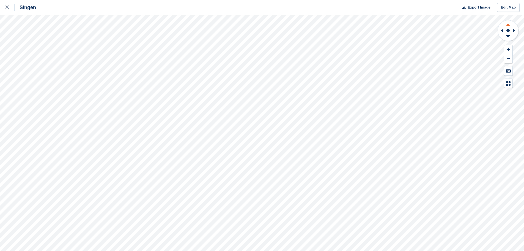
click at [259, 26] on icon at bounding box center [508, 24] width 4 height 2
click at [259, 30] on icon at bounding box center [515, 30] width 7 height 14
click at [259, 24] on icon at bounding box center [508, 23] width 14 height 7
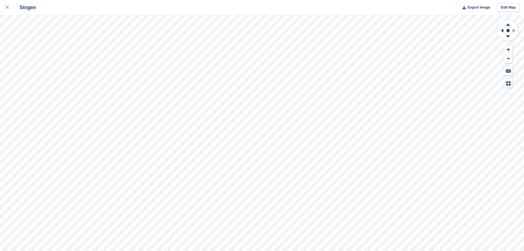
click at [259, 29] on icon at bounding box center [514, 31] width 2 height 4
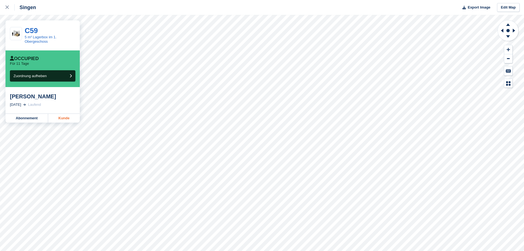
click at [54, 117] on link "Kunde" at bounding box center [64, 118] width 32 height 9
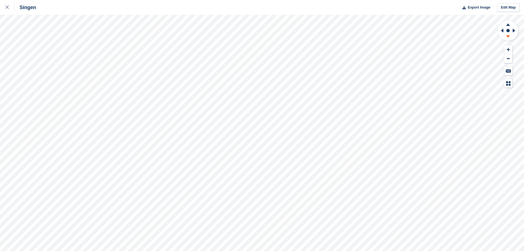
click at [259, 36] on icon at bounding box center [508, 36] width 4 height 2
click at [259, 26] on icon at bounding box center [508, 23] width 14 height 7
click at [259, 24] on icon at bounding box center [508, 24] width 4 height 2
click at [259, 36] on icon at bounding box center [508, 36] width 4 height 2
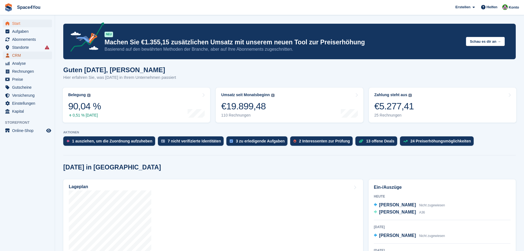
click at [28, 55] on span "CRM" at bounding box center [28, 55] width 33 height 8
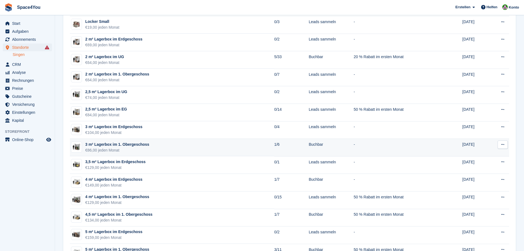
scroll to position [138, 0]
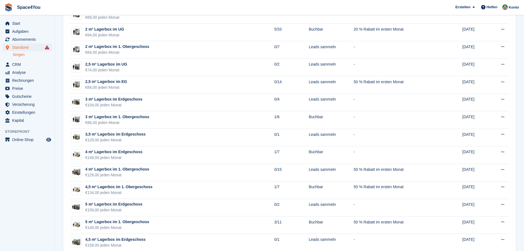
click at [34, 213] on aside "Start Aufgaben Abonnements Abonnements Abonnements Preiserhöhungen NEU Preiserh…" at bounding box center [27, 126] width 55 height 223
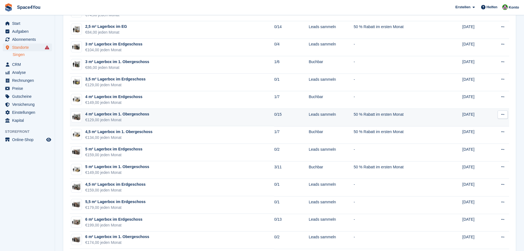
scroll to position [220, 0]
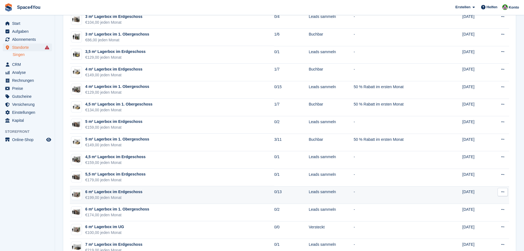
click at [126, 191] on div "6 m² Lagerbox im Erdgeschoss" at bounding box center [113, 192] width 57 height 6
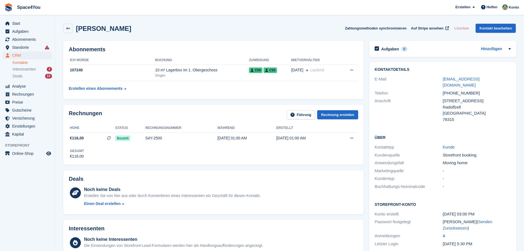
drag, startPoint x: 437, startPoint y: 80, endPoint x: 513, endPoint y: 74, distance: 76.0
click at [513, 74] on div "Kontaktdetails E-Mail schneider_manfred@t-online.de Telefon +4915752690527 Ansc…" at bounding box center [442, 95] width 147 height 67
copy div "schneider_manfred@t-online.de"
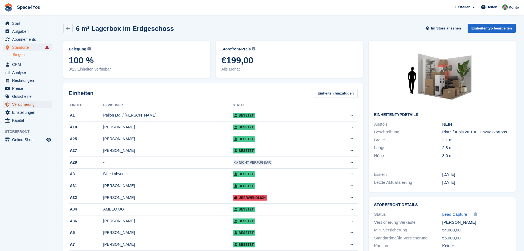
click at [33, 101] on span "Versicherung" at bounding box center [28, 104] width 33 height 8
click at [67, 29] on icon at bounding box center [68, 28] width 4 height 4
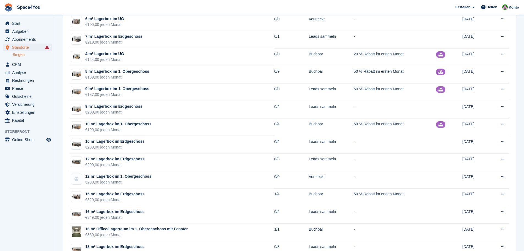
scroll to position [440, 0]
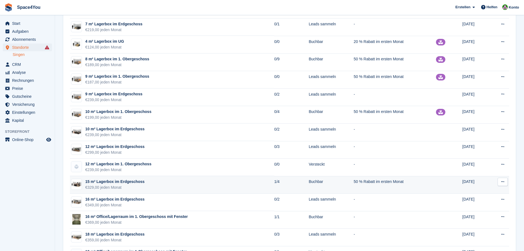
drag, startPoint x: 63, startPoint y: 179, endPoint x: 139, endPoint y: 187, distance: 76.5
click at [139, 187] on section "Gerätetypen Gruppen + Einheitentyp Name Verfügbar Status Aktion Anstoß Erstellt…" at bounding box center [289, 5] width 469 height 891
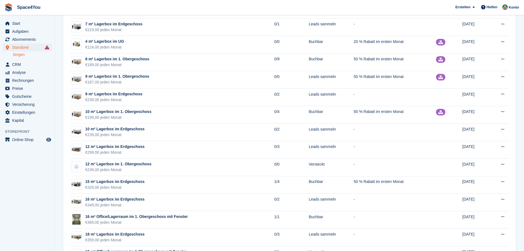
click at [34, 180] on aside "Start Aufgaben Abonnements Abonnements Abonnements Preiserhöhungen NEU Preiserh…" at bounding box center [27, 126] width 55 height 223
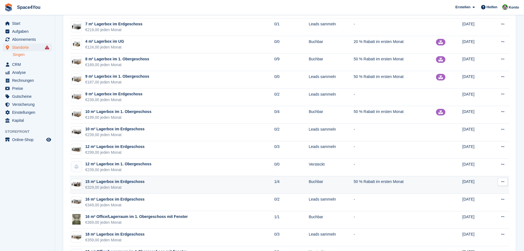
drag, startPoint x: 64, startPoint y: 179, endPoint x: 134, endPoint y: 187, distance: 70.1
click at [134, 187] on div "Name Verfügbar Status Aktion Anstoß Erstellt 1 m² Lagerbox im 1. Obergeschoss €…" at bounding box center [289, 21] width 453 height 842
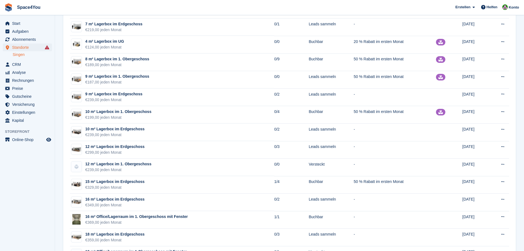
click at [44, 184] on aside "Start Aufgaben Abonnements Abonnements Abonnements Preiserhöhungen NEU Preiserh…" at bounding box center [27, 126] width 55 height 223
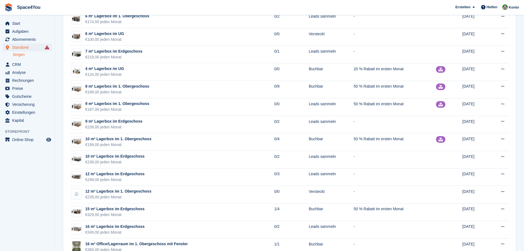
scroll to position [413, 0]
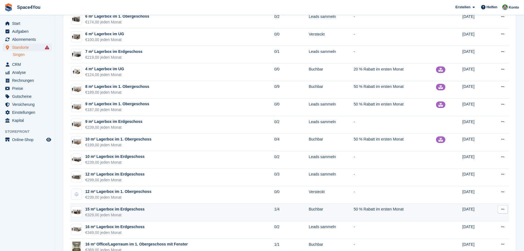
drag, startPoint x: 44, startPoint y: 184, endPoint x: 143, endPoint y: 216, distance: 104.2
click at [143, 216] on div "Start Aufgaben Abonnements Abonnements Abonnements Preiserhöhungen NEU Preiserh…" at bounding box center [262, 32] width 524 height 891
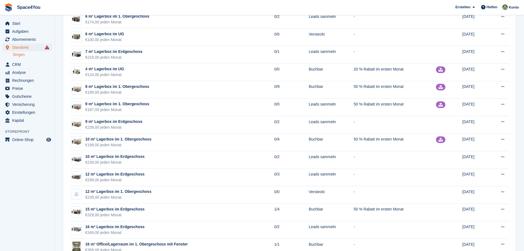
click at [40, 195] on aside "Start Aufgaben Abonnements Abonnements Abonnements Preiserhöhungen NEU Preiserh…" at bounding box center [27, 126] width 55 height 223
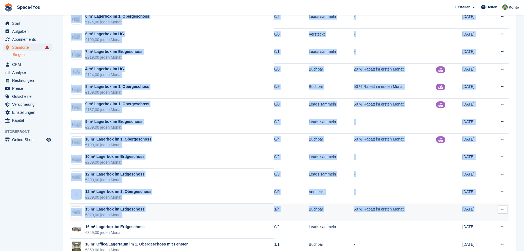
drag, startPoint x: 41, startPoint y: 192, endPoint x: 499, endPoint y: 213, distance: 458.2
click at [499, 213] on div "Start Aufgaben Abonnements Abonnements Abonnements Preiserhöhungen NEU Preiserh…" at bounding box center [262, 32] width 524 height 891
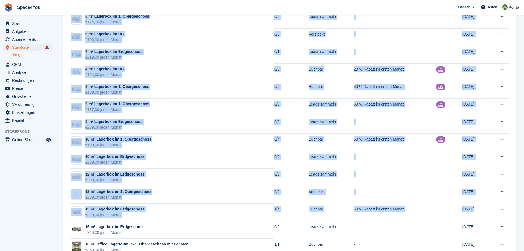
click at [33, 207] on aside "Start Aufgaben Abonnements Abonnements Abonnements Preiserhöhungen NEU Preiserh…" at bounding box center [27, 126] width 55 height 223
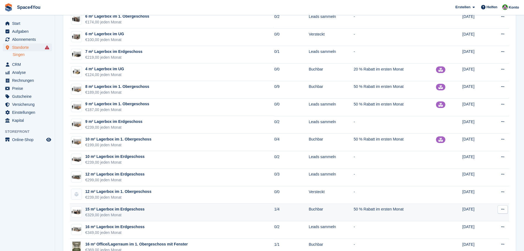
drag, startPoint x: 52, startPoint y: 202, endPoint x: 129, endPoint y: 215, distance: 78.2
click at [129, 215] on div "Start Aufgaben Abonnements Abonnements Abonnements Preiserhöhungen NEU Preiserh…" at bounding box center [262, 32] width 524 height 891
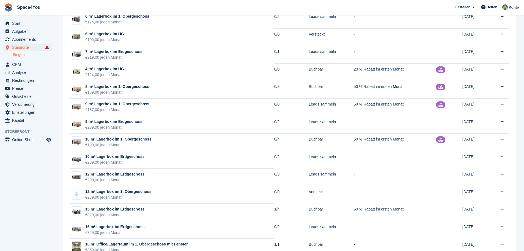
click at [34, 205] on aside "Start Aufgaben Abonnements Abonnements Abonnements Preiserhöhungen NEU Preiserh…" at bounding box center [27, 126] width 55 height 223
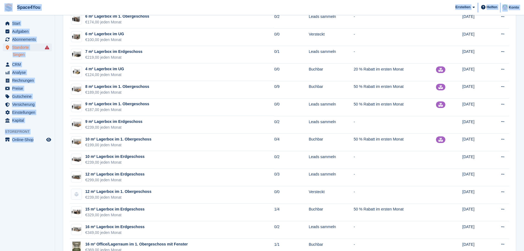
drag, startPoint x: 50, startPoint y: 149, endPoint x: 2, endPoint y: 10, distance: 147.1
click at [2, 10] on div "Space4You Erstellen Abonnement Rechnung Kontakt Deal Rabatt Seite Helfen Chat-S…" at bounding box center [262, 32] width 524 height 891
click at [13, 192] on aside "Start Aufgaben Abonnements Abonnements Abonnements Preiserhöhungen NEU Preiserh…" at bounding box center [27, 126] width 55 height 223
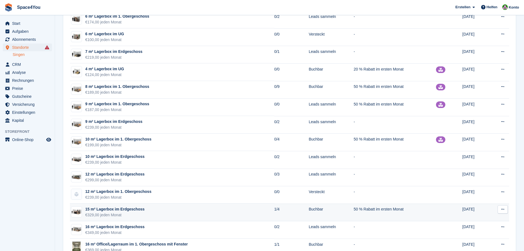
click at [113, 215] on div "€329,00 jeden Monat" at bounding box center [114, 215] width 59 height 6
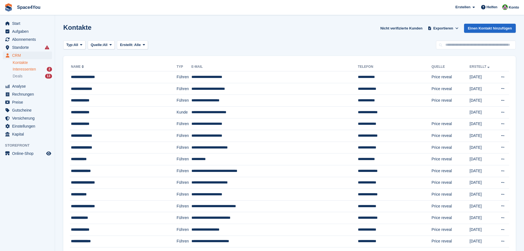
click at [30, 71] on span "Interessenten" at bounding box center [24, 69] width 23 height 5
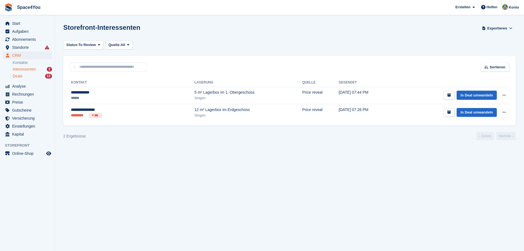
click at [33, 77] on div "Deals 13" at bounding box center [32, 75] width 39 height 5
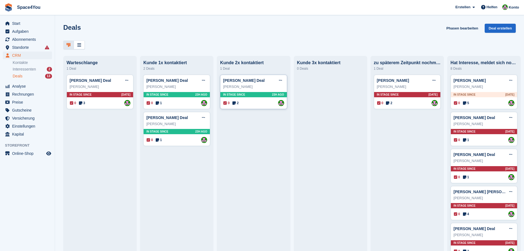
click at [266, 88] on div "[PERSON_NAME]" at bounding box center [253, 87] width 61 height 6
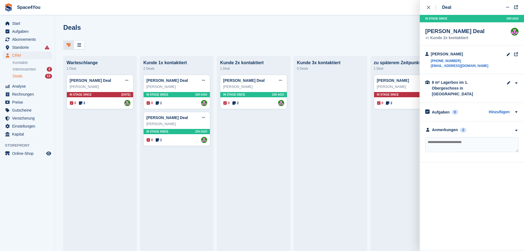
click at [490, 127] on div "**********" at bounding box center [472, 141] width 104 height 41
click at [491, 127] on div "Anmerkungen 2" at bounding box center [472, 130] width 93 height 6
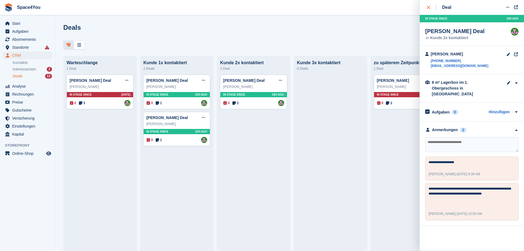
click at [429, 5] on div "close" at bounding box center [431, 8] width 9 height 6
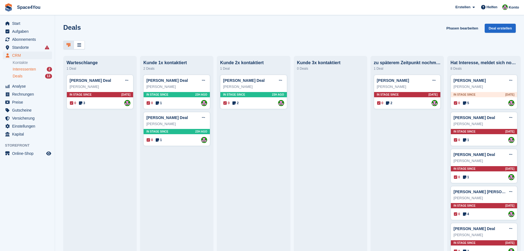
click at [25, 70] on span "Interessenten" at bounding box center [24, 69] width 23 height 5
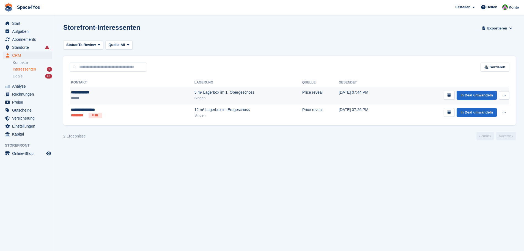
click at [110, 96] on ul "******" at bounding box center [105, 98] width 69 height 6
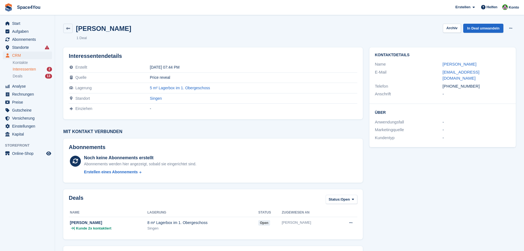
click at [34, 70] on span "Interessenten" at bounding box center [24, 69] width 23 height 5
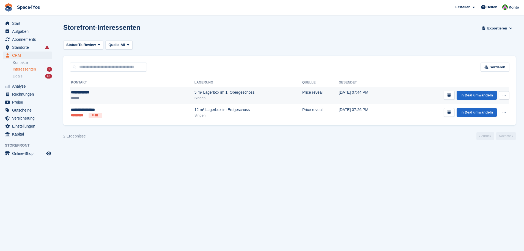
click at [508, 94] on button at bounding box center [504, 95] width 10 height 8
click at [482, 124] on p "Interessenten löschen" at bounding box center [483, 124] width 48 height 7
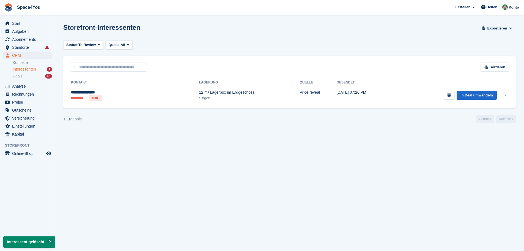
click at [27, 79] on li "Deals 13" at bounding box center [34, 76] width 42 height 6
click at [31, 76] on div "Deals 13" at bounding box center [32, 75] width 39 height 5
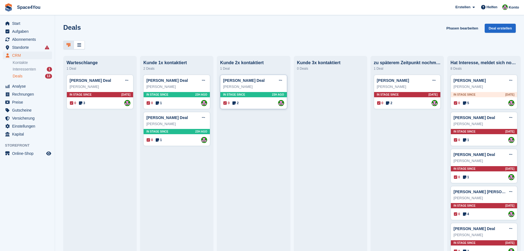
click at [265, 86] on div "Andrew Morgan" at bounding box center [253, 87] width 61 height 6
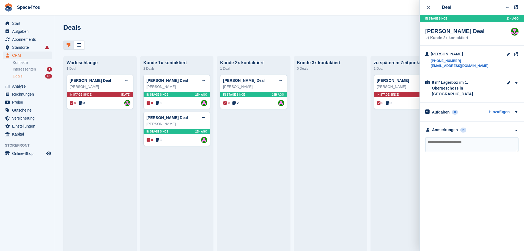
click at [476, 145] on textarea at bounding box center [472, 144] width 93 height 15
type textarea "**********"
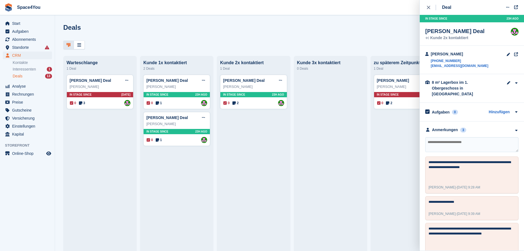
click at [252, 28] on div "Deals Phasen bearbeiten Deal erstellen" at bounding box center [289, 32] width 453 height 16
click at [431, 6] on div "close" at bounding box center [431, 8] width 9 height 6
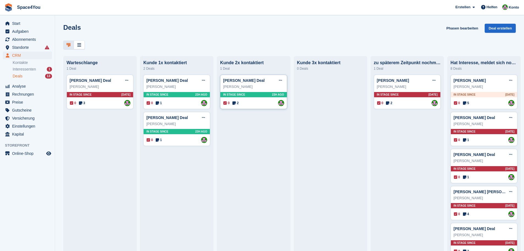
click at [257, 88] on div "Andrew Morgan" at bounding box center [253, 87] width 61 height 6
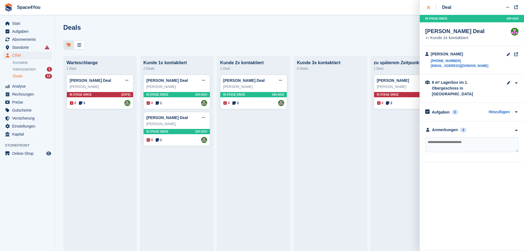
click at [427, 7] on icon "close" at bounding box center [428, 7] width 3 height 3
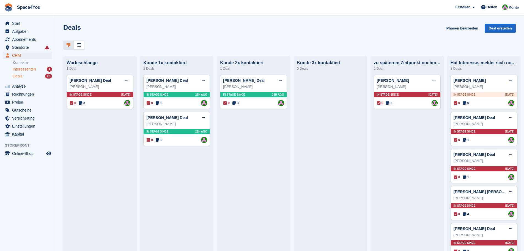
click at [44, 69] on div "Interessenten 1" at bounding box center [32, 69] width 39 height 5
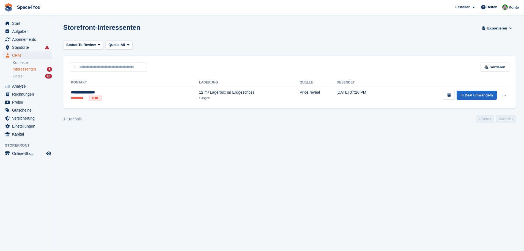
click at [175, 33] on div "Storefront-Interessenten Exportieren Exportieren Interessenten Exportieren Sie …" at bounding box center [289, 32] width 453 height 16
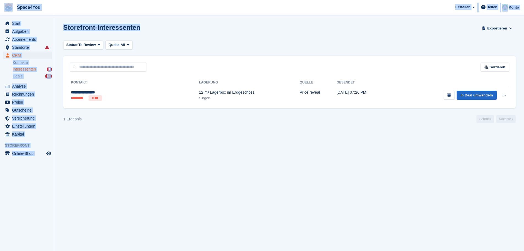
drag, startPoint x: 147, startPoint y: 31, endPoint x: 5, endPoint y: 7, distance: 144.0
click at [5, 7] on div "Space4You Erstellen Abonnement Rechnung Kontakt Deal Rabatt Seite Helfen Chat-S…" at bounding box center [262, 125] width 524 height 251
click at [194, 35] on div "Storefront-Interessenten Exportieren Exportieren Interessenten Exportieren Sie …" at bounding box center [289, 32] width 453 height 16
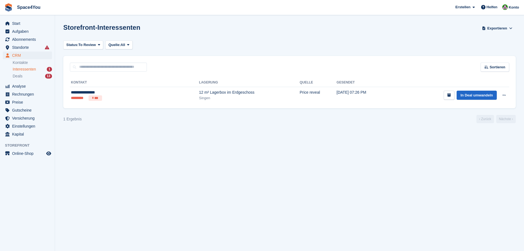
click at [146, 169] on section "Storefront-Interessenten Exportieren Exportieren Interessenten Exportieren Sie …" at bounding box center [289, 125] width 469 height 251
drag, startPoint x: 155, startPoint y: 31, endPoint x: 1, endPoint y: -24, distance: 163.3
click at [1, 0] on html "Space4You Erstellen Abonnement Rechnung Kontakt Deal Rabatt Seite Helfen Chat-S…" at bounding box center [262, 125] width 524 height 251
click at [170, 33] on div "Storefront-Interessenten Exportieren Exportieren Interessenten Exportieren Sie …" at bounding box center [289, 32] width 453 height 16
click at [40, 186] on aside "Start Aufgaben Abonnements Abonnements Abonnements Preiserhöhungen NEU Preiserh…" at bounding box center [27, 126] width 55 height 223
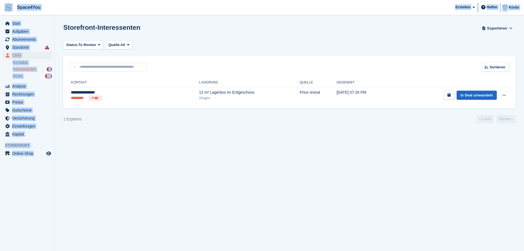
drag, startPoint x: 51, startPoint y: 161, endPoint x: 0, endPoint y: 4, distance: 164.8
click at [0, 4] on div "Space4You Erstellen Abonnement Rechnung Kontakt Deal Rabatt Seite Helfen Chat-S…" at bounding box center [262, 125] width 524 height 251
click at [48, 205] on aside "Start Aufgaben Abonnements Abonnements Abonnements Preiserhöhungen NEU Preiserh…" at bounding box center [27, 126] width 55 height 223
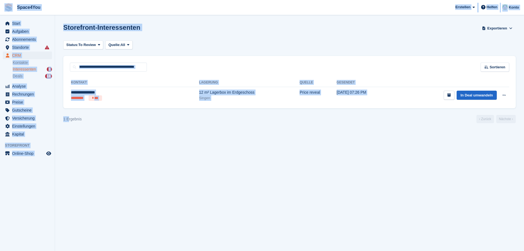
drag, startPoint x: 68, startPoint y: 175, endPoint x: 5, endPoint y: 10, distance: 175.9
click at [5, 10] on div "Space4You Erstellen Abonnement Rechnung Kontakt Deal Rabatt Seite Helfen Chat-S…" at bounding box center [262, 125] width 524 height 251
click at [62, 191] on section "Storefront-Interessenten Exportieren Exportieren Interessenten Exportieren Sie …" at bounding box center [289, 125] width 469 height 251
drag, startPoint x: 94, startPoint y: 121, endPoint x: 0, endPoint y: 3, distance: 150.9
click at [0, 3] on div "Space4You [GEOGRAPHIC_DATA] Abonnement Rechnung Kontakt Deal [GEOGRAPHIC_DATA] …" at bounding box center [262, 125] width 524 height 251
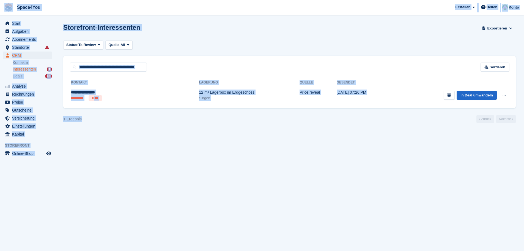
click at [170, 36] on div "Storefront-Interessenten Exportieren Exportieren Interessenten Exportieren Sie …" at bounding box center [289, 32] width 453 height 16
drag, startPoint x: 58, startPoint y: 167, endPoint x: 0, endPoint y: 12, distance: 165.6
click at [0, 12] on div "Space4You [GEOGRAPHIC_DATA] Abonnement Rechnung Kontakt Deal [GEOGRAPHIC_DATA] …" at bounding box center [262, 125] width 524 height 251
click at [83, 14] on span "Space4You [GEOGRAPHIC_DATA] Abonnement Rechnung Kontakt Deal [GEOGRAPHIC_DATA] …" at bounding box center [262, 7] width 524 height 15
drag, startPoint x: 58, startPoint y: 155, endPoint x: 9, endPoint y: 32, distance: 132.8
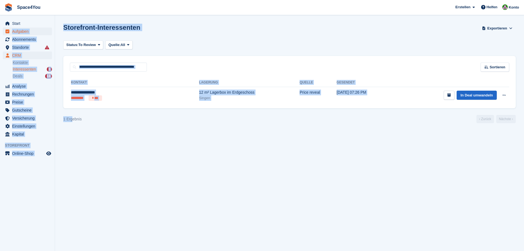
click at [9, 32] on div "Start Aufgaben Abonnements Abonnements Abonnements Preiserhöhungen NEU Preiserh…" at bounding box center [262, 125] width 524 height 251
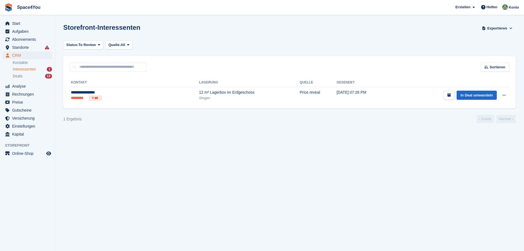
click at [90, 151] on section "Storefront-Interessenten Exportieren Exportieren Interessenten Exportieren Sie …" at bounding box center [289, 125] width 469 height 251
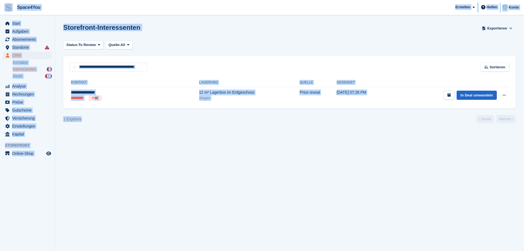
drag, startPoint x: 119, startPoint y: 153, endPoint x: 5, endPoint y: 9, distance: 184.3
click at [5, 9] on div "Space4You [GEOGRAPHIC_DATA] Abonnement Rechnung Kontakt Deal [GEOGRAPHIC_DATA] …" at bounding box center [262, 125] width 524 height 251
click at [66, 176] on section "Storefront-Interessenten Exportieren Exportieren Interessenten Exportieren Sie …" at bounding box center [289, 125] width 469 height 251
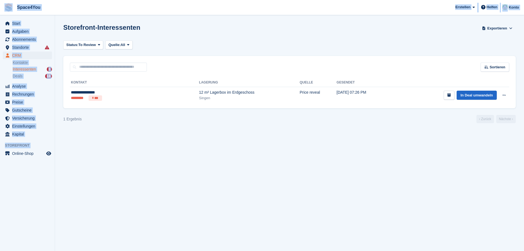
drag, startPoint x: 3, startPoint y: 171, endPoint x: 7, endPoint y: 11, distance: 159.7
click at [7, 11] on div "Space4You [GEOGRAPHIC_DATA] Abonnement Rechnung Kontakt Deal [GEOGRAPHIC_DATA] …" at bounding box center [262, 125] width 524 height 251
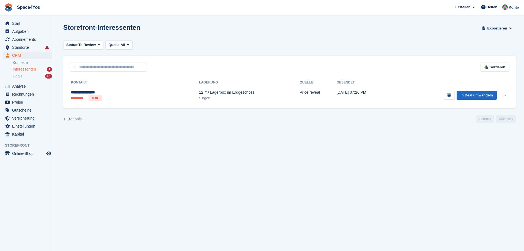
click at [206, 47] on div "Status: To Review All Archived To Review Quelle: All All Incomplete booking Pri…" at bounding box center [289, 44] width 453 height 9
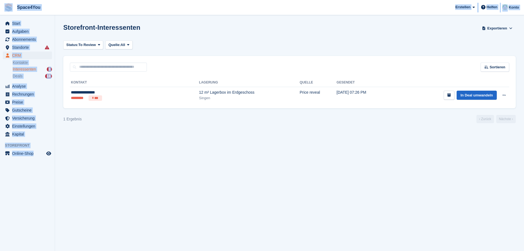
drag, startPoint x: 49, startPoint y: 177, endPoint x: 5, endPoint y: 9, distance: 173.3
click at [5, 9] on div "Space4You [GEOGRAPHIC_DATA] Abonnement Rechnung Kontakt Deal [GEOGRAPHIC_DATA] …" at bounding box center [262, 125] width 524 height 251
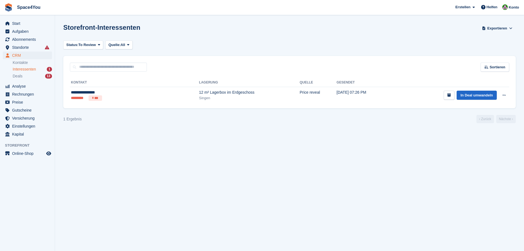
click at [156, 39] on div "Storefront-Interessenten Exportieren Exportieren Interessenten Exportieren Sie …" at bounding box center [289, 32] width 453 height 16
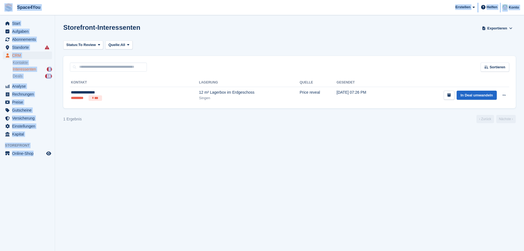
drag, startPoint x: 54, startPoint y: 175, endPoint x: 4, endPoint y: 4, distance: 177.8
click at [4, 4] on div "Space4You [GEOGRAPHIC_DATA] Abonnement Rechnung Kontakt Deal [GEOGRAPHIC_DATA] …" at bounding box center [262, 125] width 524 height 251
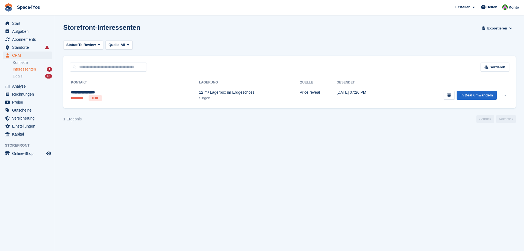
click at [140, 20] on section "Storefront-Interessenten Exportieren Exportieren Interessenten Exportieren Sie …" at bounding box center [289, 125] width 469 height 251
click at [185, 210] on section "Storefront-Interessenten Exportieren Exportieren Interessenten Exportieren Sie …" at bounding box center [289, 125] width 469 height 251
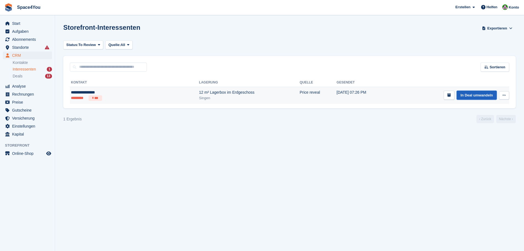
click at [473, 94] on link "In Deal umwandeln" at bounding box center [477, 95] width 40 height 9
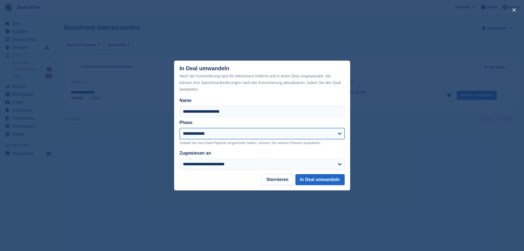
click at [250, 134] on select "**********" at bounding box center [262, 133] width 165 height 11
select select "****"
click at [180, 128] on select "**********" at bounding box center [262, 133] width 165 height 11
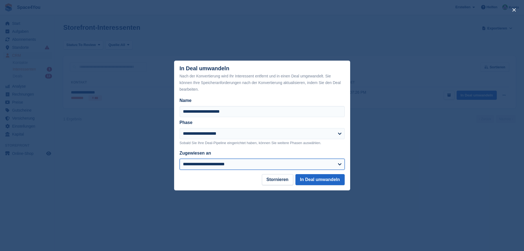
click at [231, 164] on select "**********" at bounding box center [262, 164] width 165 height 11
select select "****"
click at [180, 159] on select "**********" at bounding box center [262, 164] width 165 height 11
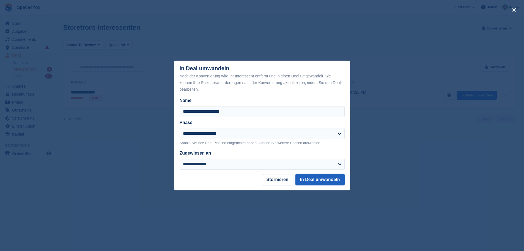
click at [316, 181] on button "In Deal umwandeln" at bounding box center [320, 179] width 49 height 11
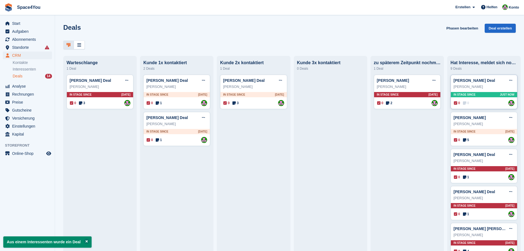
click at [481, 89] on div "Jacqueline Jauner" at bounding box center [484, 87] width 61 height 6
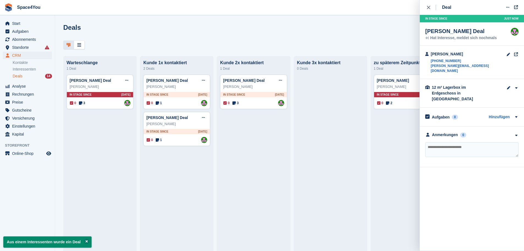
click at [469, 142] on textarea at bounding box center [472, 149] width 93 height 15
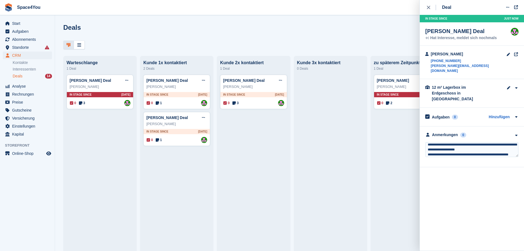
scroll to position [12, 0]
type textarea "**********"
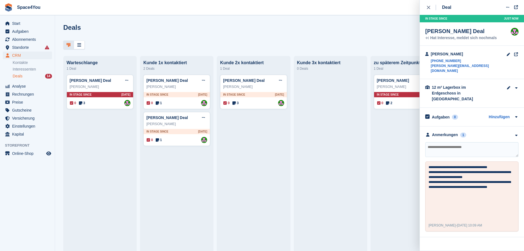
click at [351, 32] on div "Deals Phasen bearbeiten Deal erstellen" at bounding box center [289, 32] width 453 height 16
click at [428, 8] on icon "close" at bounding box center [428, 7] width 3 height 3
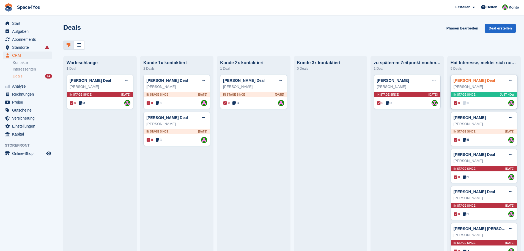
click at [473, 83] on link "Jacqueline Jauner Deal" at bounding box center [475, 80] width 42 height 4
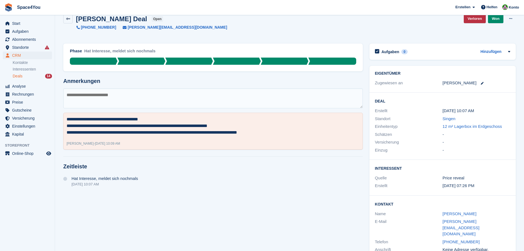
scroll to position [14, 0]
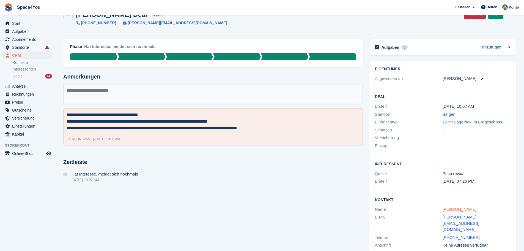
click at [463, 209] on link "Jacqueline Jauner" at bounding box center [460, 209] width 34 height 5
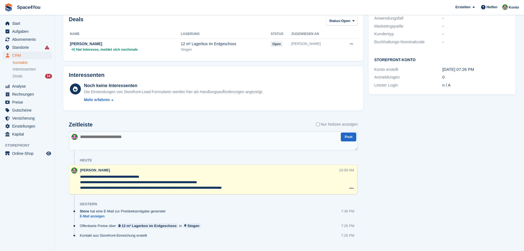
scroll to position [143, 0]
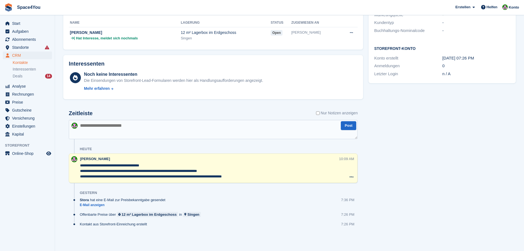
click at [271, 176] on textarea "**********" at bounding box center [209, 171] width 259 height 17
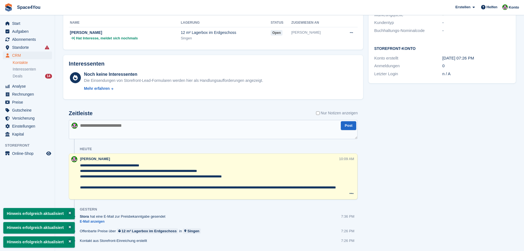
click at [261, 188] on textarea "**********" at bounding box center [209, 179] width 259 height 33
type textarea "**********"
click at [402, 177] on div "Aufgaben 0 Hinzufügen Keine Aufgaben im Zusammenhang mit Jacqueline Jauner Kont…" at bounding box center [442, 79] width 153 height 368
click at [447, 193] on div "Aufgaben 0 Hinzufügen Keine Aufgaben im Zusammenhang mit Jacqueline Jauner Kont…" at bounding box center [442, 79] width 153 height 368
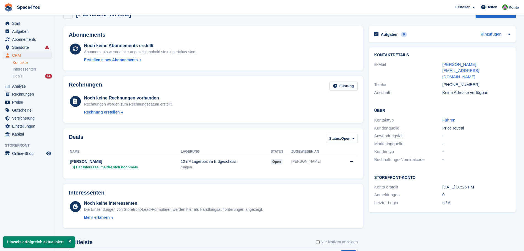
scroll to position [0, 0]
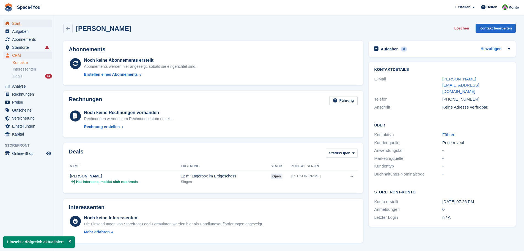
click at [25, 26] on span "Start" at bounding box center [28, 24] width 33 height 8
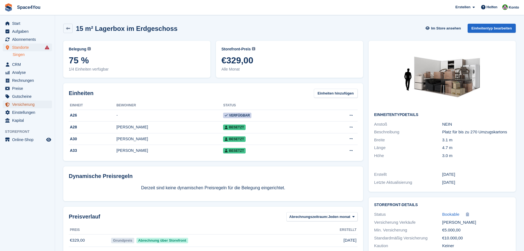
click at [25, 108] on span "Versicherung" at bounding box center [28, 104] width 33 height 8
click at [68, 31] on link at bounding box center [67, 28] width 9 height 9
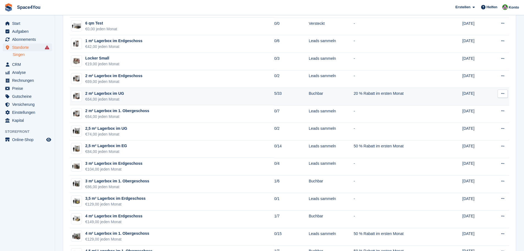
scroll to position [83, 0]
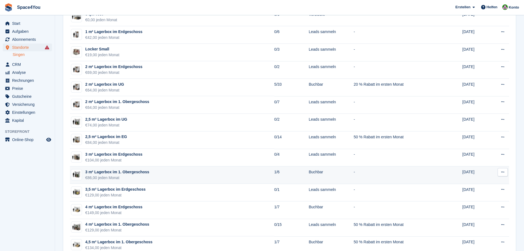
click at [128, 175] on div "€86,00 jeden Monat" at bounding box center [117, 178] width 64 height 6
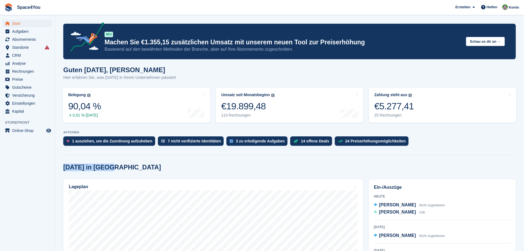
drag, startPoint x: 116, startPoint y: 168, endPoint x: 58, endPoint y: 166, distance: 58.4
drag, startPoint x: 59, startPoint y: 166, endPoint x: 108, endPoint y: 157, distance: 50.4
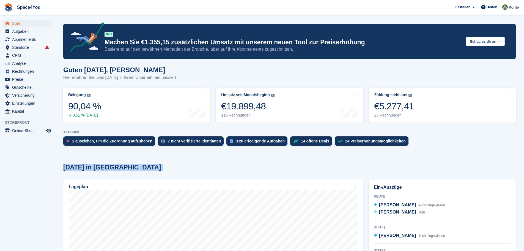
click at [118, 166] on div "Heute in Singen" at bounding box center [289, 167] width 453 height 7
drag, startPoint x: 118, startPoint y: 166, endPoint x: 65, endPoint y: 164, distance: 53.5
click at [65, 164] on div "Heute in Singen" at bounding box center [289, 167] width 453 height 7
click at [65, 164] on h2 "Heute in Singen" at bounding box center [112, 167] width 98 height 7
drag, startPoint x: 65, startPoint y: 164, endPoint x: 119, endPoint y: 156, distance: 54.8
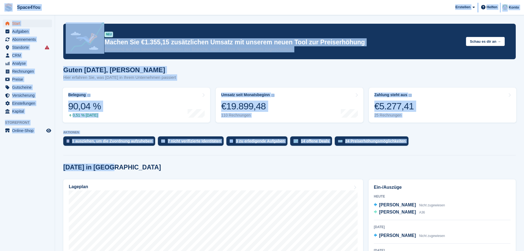
drag, startPoint x: 116, startPoint y: 164, endPoint x: 4, endPoint y: 4, distance: 194.8
click at [28, 209] on aside "Start Aufgaben Abonnements Abonnements Abonnements Preiserhöhungen NEU Preiserh…" at bounding box center [27, 126] width 55 height 223
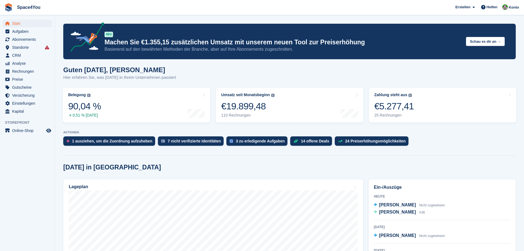
click at [28, 209] on aside "Start Aufgaben Abonnements Abonnements Abonnements Preiserhöhungen NEU Preiserh…" at bounding box center [27, 126] width 55 height 223
click at [23, 56] on span "CRM" at bounding box center [28, 55] width 33 height 8
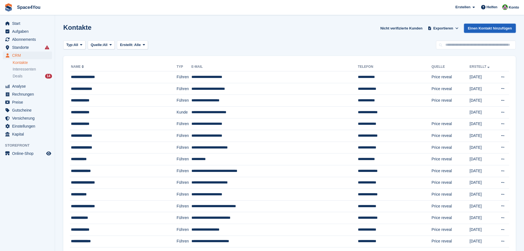
click at [491, 31] on link "Einen Kontakt hinzufügen" at bounding box center [490, 28] width 52 height 9
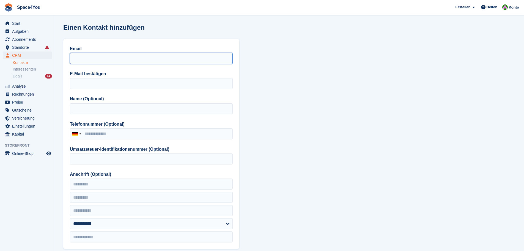
click at [105, 63] on input "Email" at bounding box center [151, 58] width 163 height 11
paste input "**********"
click at [92, 58] on input "**********" at bounding box center [151, 58] width 163 height 11
drag, startPoint x: 138, startPoint y: 60, endPoint x: 60, endPoint y: 56, distance: 78.5
click at [60, 56] on section "**********" at bounding box center [289, 242] width 469 height 485
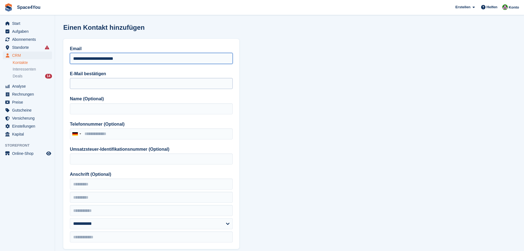
type input "**********"
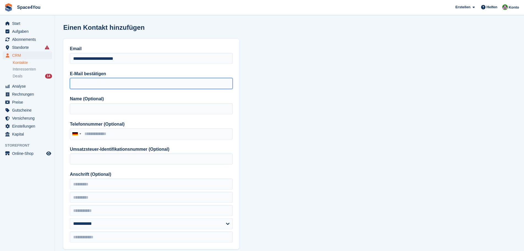
click at [79, 83] on input "E-Mail bestätigen" at bounding box center [151, 83] width 163 height 11
paste input "**********"
type input "**********"
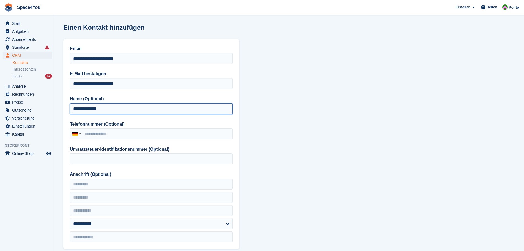
type input "**********"
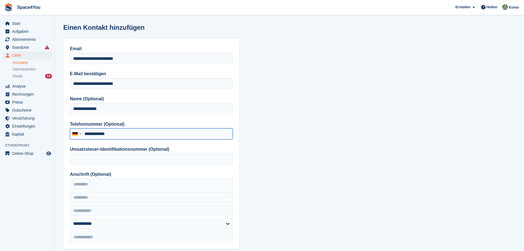
type input "**********"
click at [409, 167] on section "**********" at bounding box center [289, 242] width 469 height 485
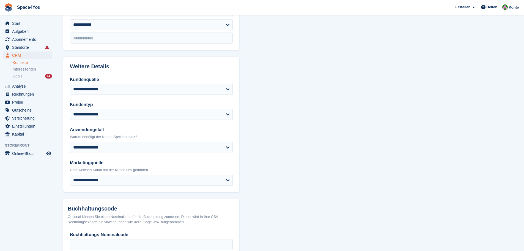
scroll to position [235, 0]
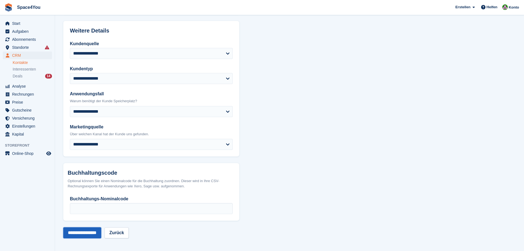
click at [95, 233] on input "**********" at bounding box center [82, 232] width 38 height 11
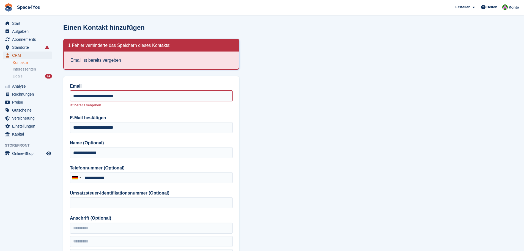
click at [24, 54] on span "CRM" at bounding box center [28, 55] width 33 height 8
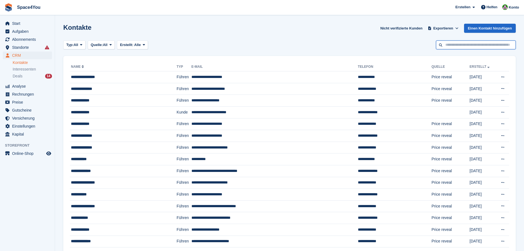
click at [476, 44] on input "text" at bounding box center [476, 44] width 80 height 9
type input "*****"
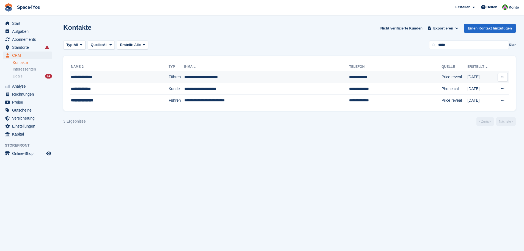
click at [110, 80] on td "**********" at bounding box center [119, 77] width 99 height 12
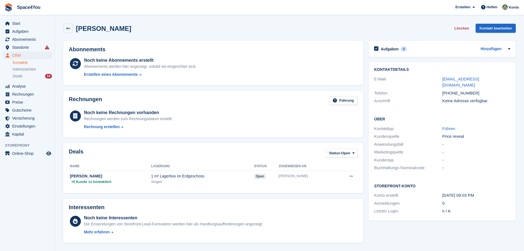
click at [29, 73] on ul "Kontakte Interessenten Deals 14" at bounding box center [34, 69] width 42 height 20
click at [29, 73] on div "Deals 14" at bounding box center [32, 75] width 39 height 5
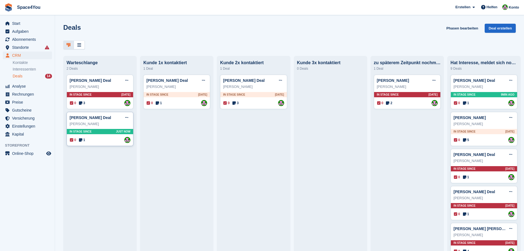
click at [109, 125] on div "[PERSON_NAME]" at bounding box center [100, 124] width 61 height 6
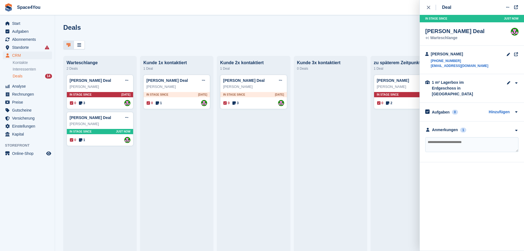
click at [461, 137] on textarea at bounding box center [472, 144] width 93 height 15
type textarea "**********"
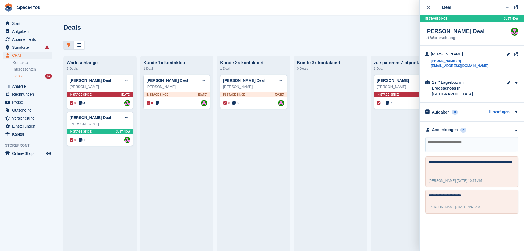
click at [323, 42] on div at bounding box center [289, 44] width 453 height 9
click at [429, 7] on icon "close" at bounding box center [428, 7] width 3 height 3
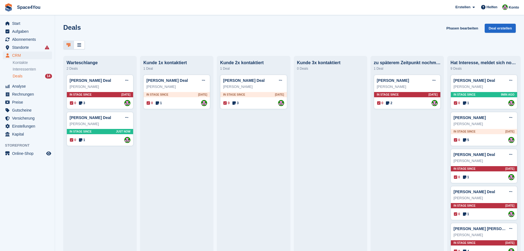
click at [169, 37] on div "Deals Phasen bearbeiten Deal erstellen" at bounding box center [289, 32] width 453 height 16
click at [115, 121] on div "Benjamin SCHILL Deal Deal bearbeiten Als gewonnen markieren Als verloren markie…" at bounding box center [100, 117] width 61 height 8
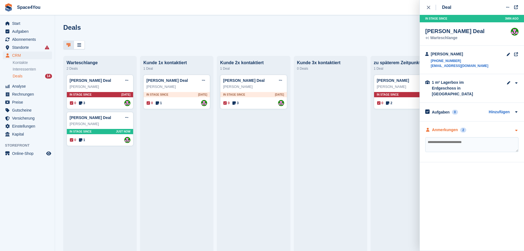
click at [516, 129] on icon "button" at bounding box center [516, 131] width 5 height 4
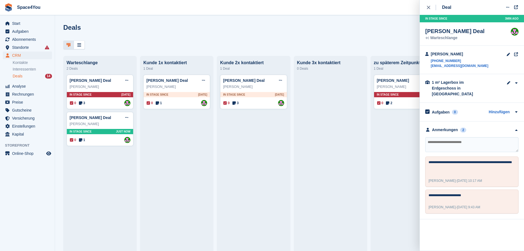
click at [191, 31] on div "Deals Phasen bearbeiten Deal erstellen" at bounding box center [289, 32] width 453 height 16
click at [428, 7] on icon "close" at bounding box center [428, 7] width 3 height 3
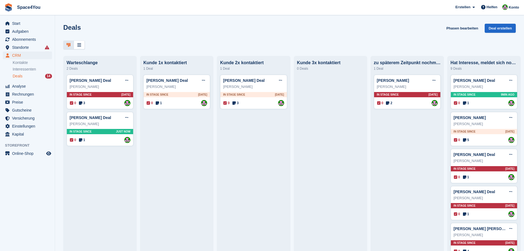
click at [184, 44] on div at bounding box center [289, 44] width 453 height 9
click at [171, 37] on div "Deals Phasen bearbeiten Deal erstellen" at bounding box center [289, 32] width 453 height 16
click at [194, 89] on div "Daniel Jutzet" at bounding box center [176, 87] width 61 height 6
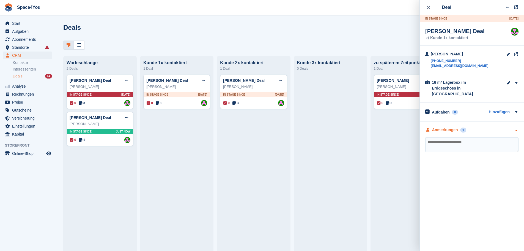
click at [492, 127] on div "Anmerkungen 1" at bounding box center [472, 130] width 93 height 6
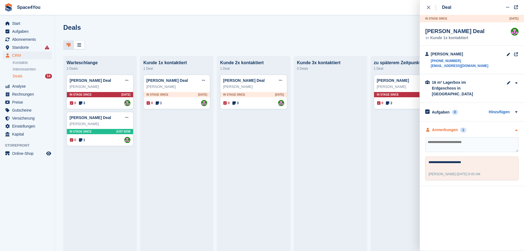
click at [492, 127] on div "Anmerkungen 1" at bounding box center [472, 130] width 93 height 6
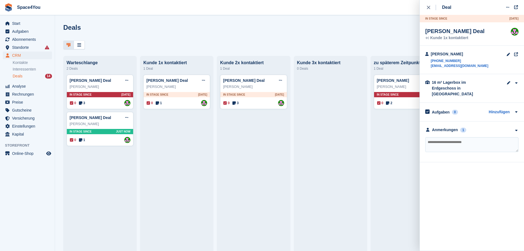
click at [205, 47] on div at bounding box center [289, 44] width 453 height 9
click at [431, 9] on div "close" at bounding box center [431, 8] width 9 height 6
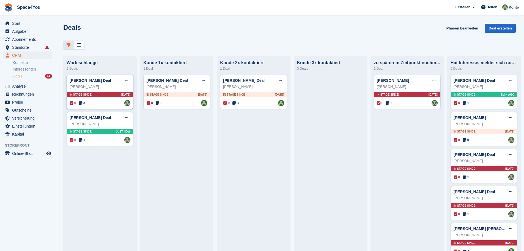
click at [111, 91] on div "Manuela Iwers Deal Deal bearbeiten Als gewonnen markieren Als verloren markiere…" at bounding box center [100, 92] width 67 height 34
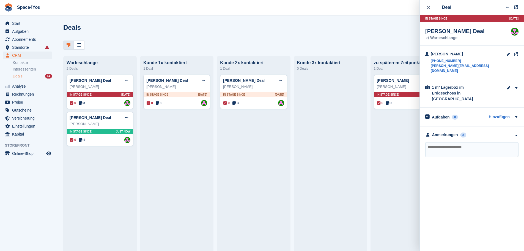
click at [331, 34] on div "Deals Phasen bearbeiten Deal erstellen" at bounding box center [289, 32] width 453 height 16
click at [433, 8] on div "close" at bounding box center [431, 8] width 9 height 6
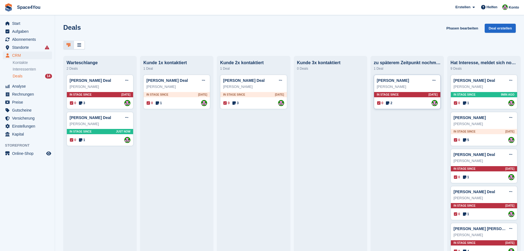
click at [425, 89] on div "Christine jacobi" at bounding box center [407, 87] width 61 height 6
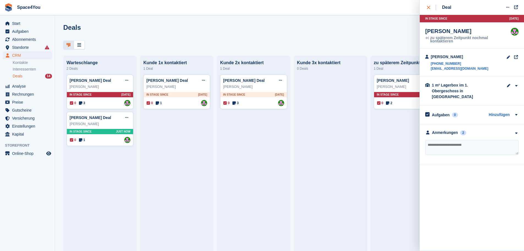
click at [429, 7] on icon "close" at bounding box center [428, 7] width 3 height 3
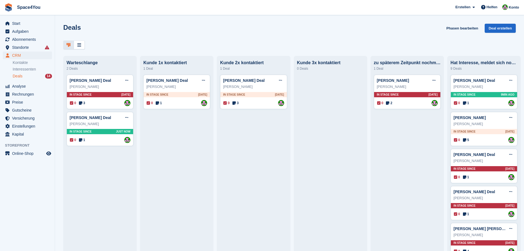
click at [231, 29] on div "Deals Phasen bearbeiten Deal erstellen" at bounding box center [289, 32] width 453 height 16
click at [158, 45] on div at bounding box center [289, 44] width 453 height 9
click at [137, 47] on div at bounding box center [289, 44] width 453 height 9
click at [174, 31] on div "Deals Phasen bearbeiten Deal erstellen" at bounding box center [289, 32] width 453 height 16
click at [495, 92] on div "Jacqueline Jauner Deal Deal bearbeiten Als gewonnen markieren Als verloren mark…" at bounding box center [484, 92] width 67 height 34
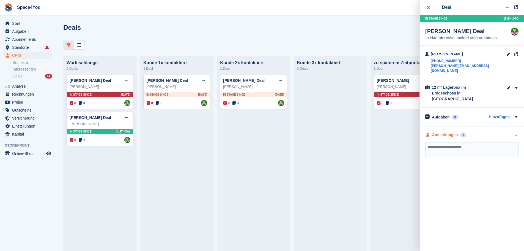
click at [513, 132] on div "Anmerkungen 1" at bounding box center [472, 135] width 93 height 6
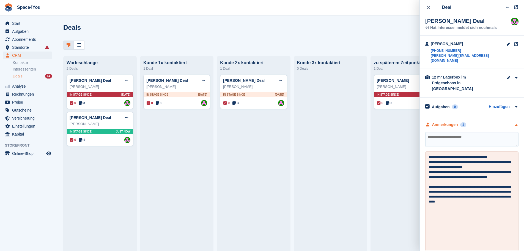
scroll to position [16, 0]
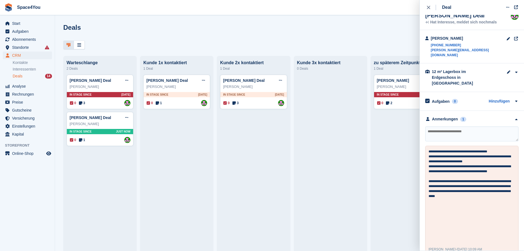
click at [204, 38] on div "Deals Phasen bearbeiten Deal erstellen" at bounding box center [289, 32] width 453 height 16
click at [429, 9] on icon "close" at bounding box center [428, 7] width 3 height 3
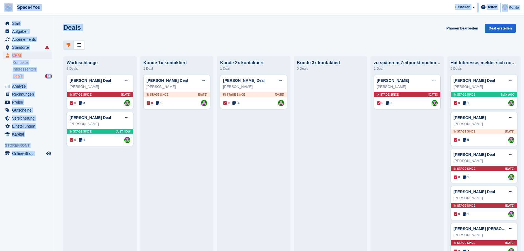
drag, startPoint x: 125, startPoint y: 49, endPoint x: 6, endPoint y: 9, distance: 125.7
click at [6, 9] on div "Space4You Erstellen Abonnement Rechnung Kontakt Deal Rabatt Seite Helfen Chat-S…" at bounding box center [262, 125] width 524 height 251
click at [107, 27] on div "Deals Phasen bearbeiten Deal erstellen" at bounding box center [289, 32] width 453 height 16
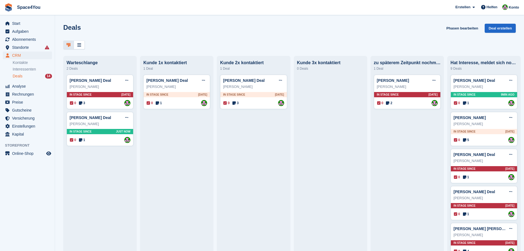
click at [149, 31] on div "Deals Phasen bearbeiten Deal erstellen" at bounding box center [289, 32] width 453 height 16
click at [141, 41] on div at bounding box center [289, 44] width 453 height 9
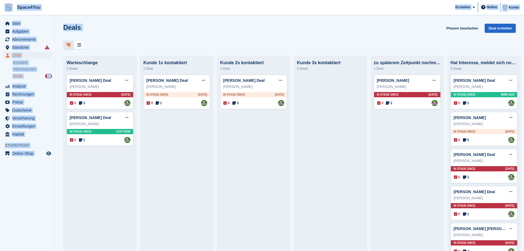
drag, startPoint x: 122, startPoint y: 43, endPoint x: 0, endPoint y: 10, distance: 126.4
click at [0, 10] on div "Space4You Erstellen Abonnement Rechnung Kontakt Deal Rabatt Seite Helfen Chat-S…" at bounding box center [262, 125] width 524 height 251
click at [119, 30] on div "Deals Phasen bearbeiten Deal erstellen" at bounding box center [289, 32] width 453 height 16
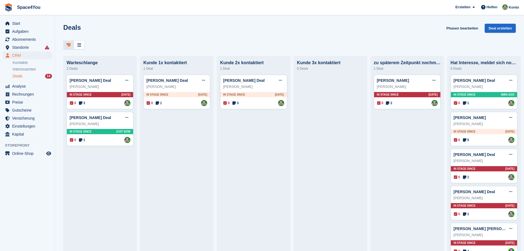
click at [119, 30] on div "Deals Phasen bearbeiten Deal erstellen" at bounding box center [289, 32] width 453 height 16
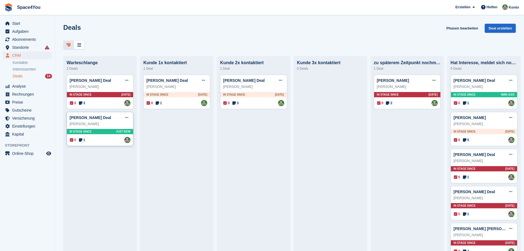
click at [113, 127] on div "Benjamin SCHILL" at bounding box center [100, 124] width 61 height 6
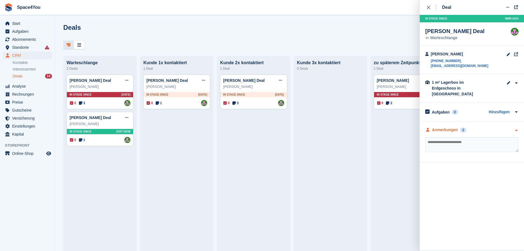
click at [511, 127] on div "Anmerkungen 2" at bounding box center [472, 130] width 93 height 6
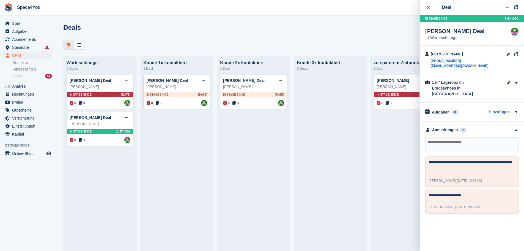
click at [107, 45] on div at bounding box center [289, 44] width 453 height 9
click at [145, 24] on div "Deals Phasen bearbeiten Deal erstellen" at bounding box center [289, 32] width 453 height 16
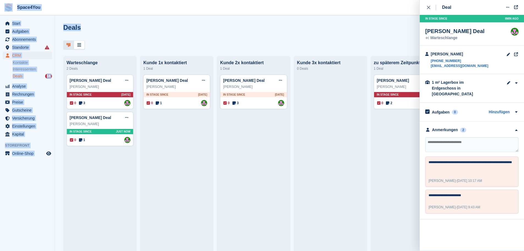
drag, startPoint x: 90, startPoint y: 27, endPoint x: 8, endPoint y: 9, distance: 83.7
click at [8, 9] on div "Space4You [GEOGRAPHIC_DATA] Abonnement Rechnung Kontakt Deal [GEOGRAPHIC_DATA] …" at bounding box center [262, 125] width 524 height 251
click at [107, 22] on div "Deals Phasen bearbeiten Deal erstellen Warteschlange 2 Deals Manuela Iwers Deal…" at bounding box center [289, 125] width 469 height 251
drag, startPoint x: 84, startPoint y: 29, endPoint x: 6, endPoint y: 7, distance: 81.0
click at [6, 7] on div "Space4You [GEOGRAPHIC_DATA] Abonnement Rechnung Kontakt Deal [GEOGRAPHIC_DATA] …" at bounding box center [262, 125] width 524 height 251
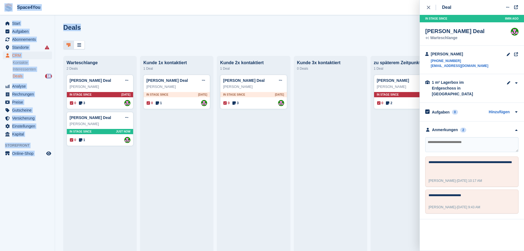
click at [107, 31] on div "Deals Phasen bearbeiten Deal erstellen" at bounding box center [289, 32] width 453 height 16
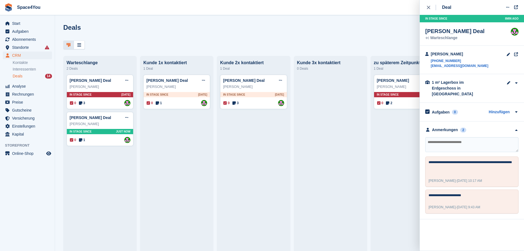
click at [107, 31] on div "Deals Phasen bearbeiten Deal erstellen" at bounding box center [289, 32] width 453 height 16
click at [268, 85] on div "Andrew Morgan" at bounding box center [253, 87] width 61 height 6
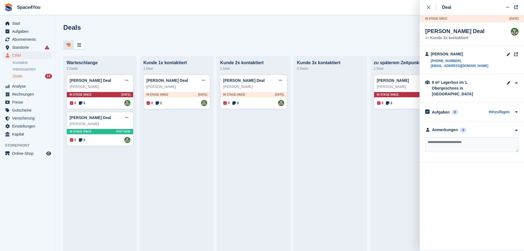
click at [505, 128] on div "**********" at bounding box center [472, 141] width 104 height 41
click at [506, 127] on div "Anmerkungen 3" at bounding box center [472, 130] width 93 height 6
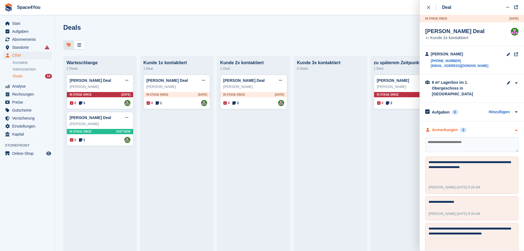
click at [506, 127] on div "Anmerkungen 3" at bounding box center [472, 130] width 93 height 6
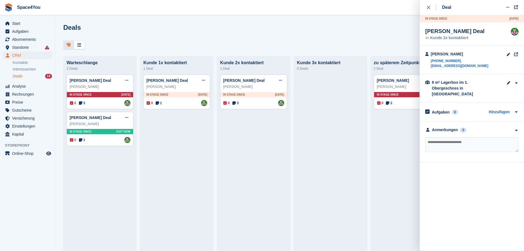
click at [377, 42] on div at bounding box center [289, 44] width 453 height 9
click at [233, 83] on link "Andrew Morgan Deal" at bounding box center [244, 80] width 42 height 4
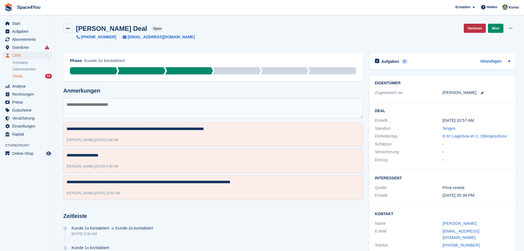
click at [272, 40] on div "Andrew Morgan Deal open +491731567732 andy.morgs73@gmail.com Verloren Won Deal …" at bounding box center [289, 34] width 459 height 29
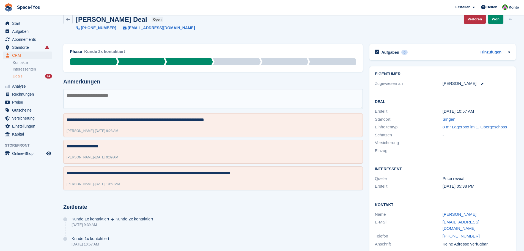
scroll to position [14, 0]
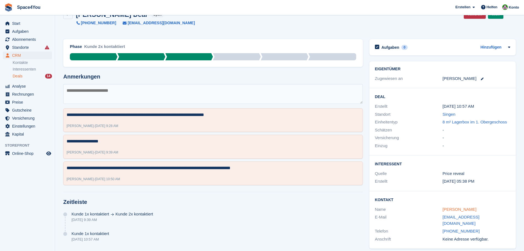
click at [448, 207] on link "Andrew Morgan" at bounding box center [460, 209] width 34 height 5
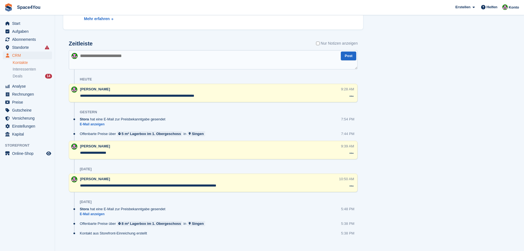
scroll to position [220, 0]
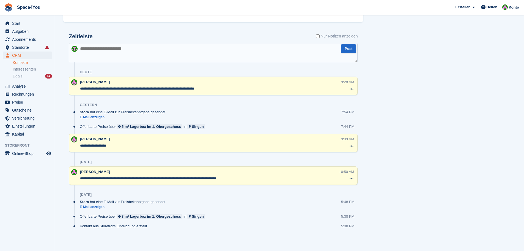
click at [139, 57] on textarea at bounding box center [213, 52] width 289 height 19
type textarea "**********"
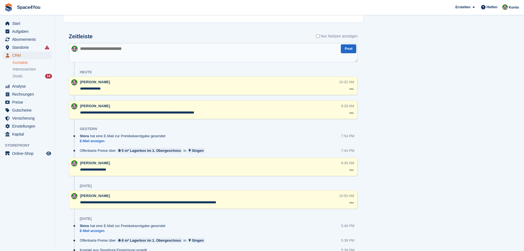
click at [22, 56] on span "CRM" at bounding box center [28, 55] width 33 height 8
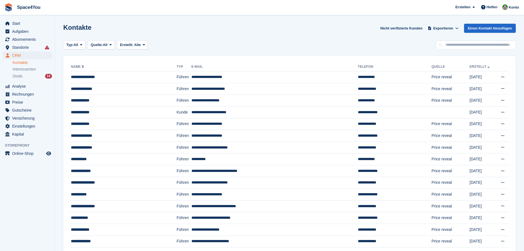
click at [31, 80] on div "CRM CRM CRM Kontakte Interessenten Deals 14 Kontakte Interessenten Deals 14" at bounding box center [27, 66] width 55 height 31
click at [29, 77] on div "Deals 14" at bounding box center [32, 75] width 39 height 5
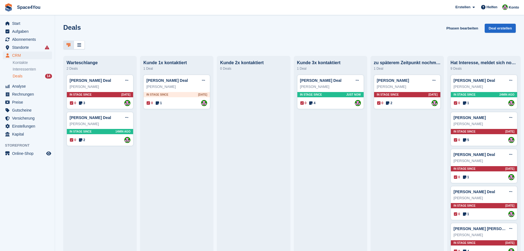
click at [301, 45] on div at bounding box center [289, 44] width 453 height 9
click at [186, 92] on div "Daniel Jutzet Deal Deal bearbeiten Als gewonnen markieren Als verloren markiere…" at bounding box center [176, 92] width 67 height 34
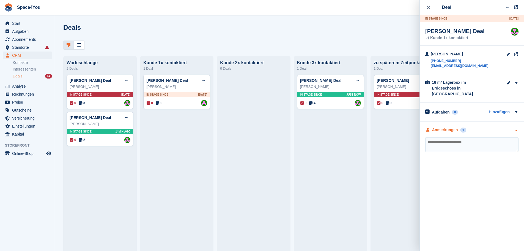
click at [516, 129] on icon "button" at bounding box center [516, 131] width 5 height 4
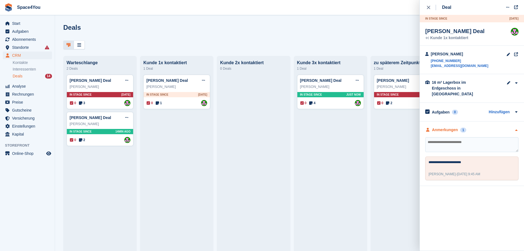
click at [516, 129] on icon "button" at bounding box center [516, 131] width 5 height 4
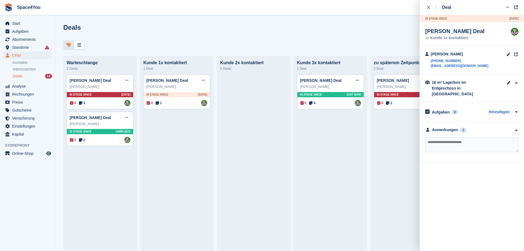
click at [298, 18] on div "Deals Phasen bearbeiten Deal erstellen Warteschlange 2 Deals Manuela Iwers Deal…" at bounding box center [289, 125] width 469 height 251
click at [431, 9] on div "close" at bounding box center [431, 8] width 9 height 6
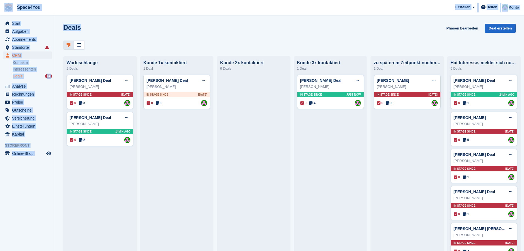
drag, startPoint x: 77, startPoint y: 24, endPoint x: 0, endPoint y: 2, distance: 79.7
click at [0, 2] on div "Space4You Erstellen Abonnement Rechnung Kontakt Deal Rabatt Seite Helfen Chat-S…" at bounding box center [262, 125] width 524 height 251
click at [107, 18] on div "Deals Phasen bearbeiten Deal erstellen Warteschlange 2 Deals Manuela Iwers Deal…" at bounding box center [289, 125] width 469 height 251
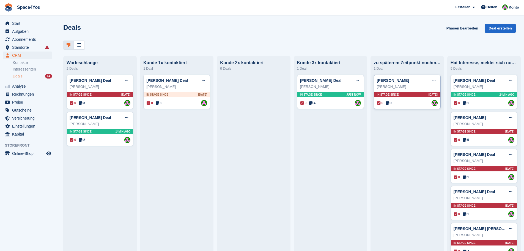
click at [413, 86] on div "Christine jacobi" at bounding box center [407, 87] width 61 height 6
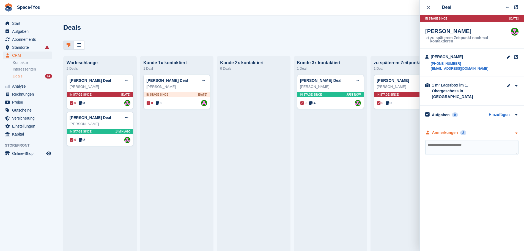
click at [492, 130] on div "Anmerkungen 2" at bounding box center [472, 133] width 93 height 6
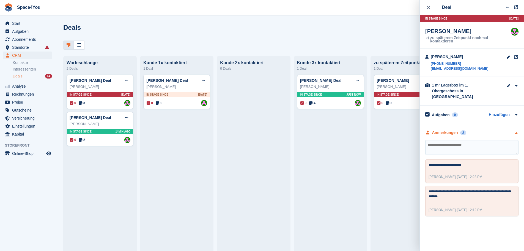
click at [492, 130] on div "Anmerkungen 2" at bounding box center [472, 133] width 93 height 6
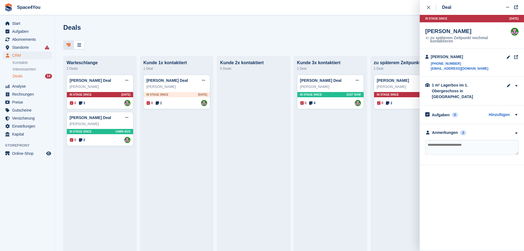
click at [311, 26] on div "Deals Phasen bearbeiten Deal erstellen" at bounding box center [289, 32] width 453 height 16
click at [183, 87] on div "Daniel Jutzet" at bounding box center [176, 87] width 61 height 6
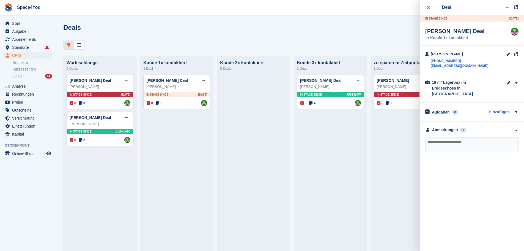
click at [491, 128] on div "**********" at bounding box center [472, 141] width 104 height 41
click at [490, 127] on div "Anmerkungen 1" at bounding box center [472, 130] width 93 height 6
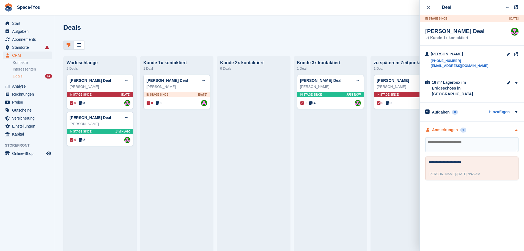
click at [491, 127] on div "Anmerkungen 1" at bounding box center [472, 130] width 93 height 6
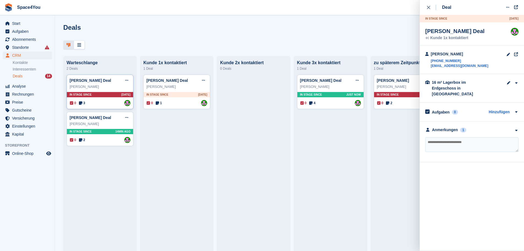
click at [112, 87] on div "Manuela Iwers" at bounding box center [100, 87] width 61 height 6
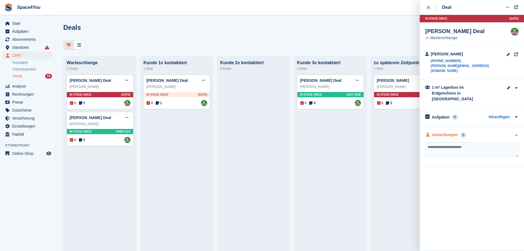
click at [503, 132] on div "Anmerkungen 3" at bounding box center [472, 135] width 93 height 6
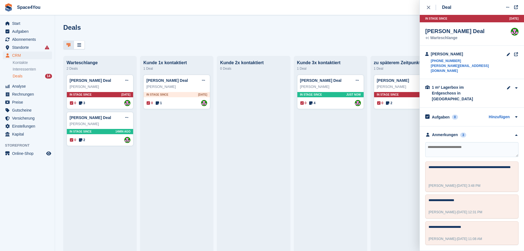
click at [266, 23] on div "Deals Phasen bearbeiten Deal erstellen Warteschlange 2 Deals Manuela Iwers Deal…" at bounding box center [289, 125] width 469 height 251
click at [101, 29] on div "Deals Phasen bearbeiten Deal erstellen" at bounding box center [289, 32] width 453 height 16
click at [426, 5] on button "close" at bounding box center [432, 7] width 12 height 15
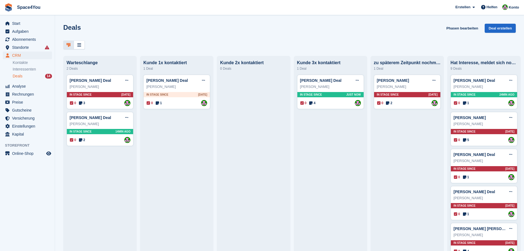
click at [219, 20] on div "Deals Phasen bearbeiten Deal erstellen Warteschlange 2 Deals Manuela Iwers Deal…" at bounding box center [289, 125] width 469 height 251
click at [418, 88] on div "Christine jacobi" at bounding box center [407, 87] width 61 height 6
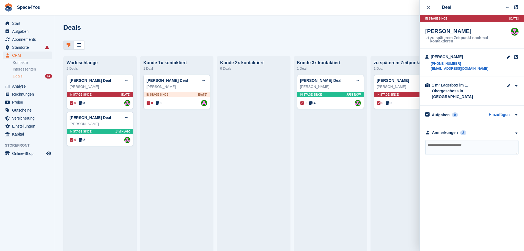
click at [472, 140] on textarea at bounding box center [472, 147] width 93 height 15
type textarea "**********"
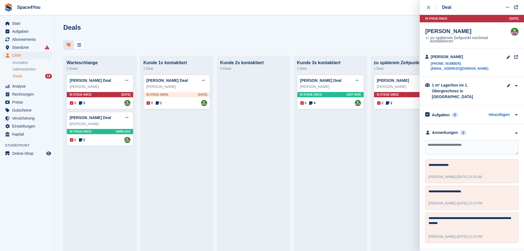
click at [307, 24] on div "Deals Phasen bearbeiten Deal erstellen" at bounding box center [289, 32] width 453 height 16
click at [108, 86] on div "Manuela Iwers" at bounding box center [100, 87] width 61 height 6
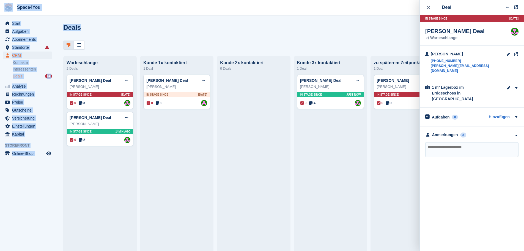
drag, startPoint x: 88, startPoint y: 29, endPoint x: 8, endPoint y: 8, distance: 82.6
click at [9, 8] on div "Space4You [GEOGRAPHIC_DATA] Abonnement Rechnung Kontakt Deal [GEOGRAPHIC_DATA] …" at bounding box center [262, 125] width 524 height 251
click at [173, 36] on div "Deals Phasen bearbeiten Deal erstellen" at bounding box center [289, 32] width 453 height 16
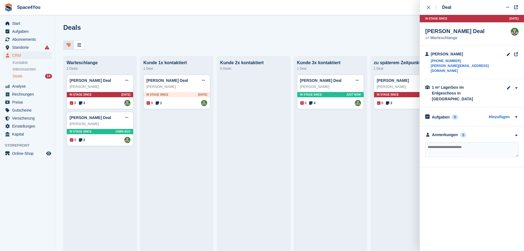
click at [173, 36] on div "Deals Phasen bearbeiten Deal erstellen" at bounding box center [289, 32] width 453 height 16
click at [517, 134] on icon "button" at bounding box center [516, 136] width 5 height 4
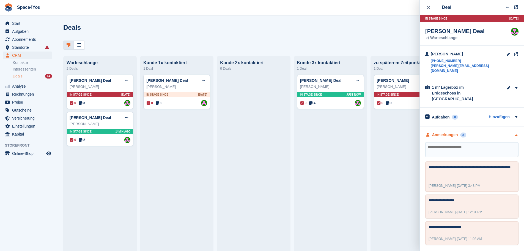
click at [517, 134] on icon "button" at bounding box center [516, 136] width 5 height 4
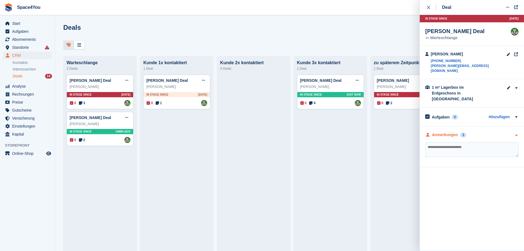
click at [517, 134] on icon "button" at bounding box center [516, 136] width 5 height 4
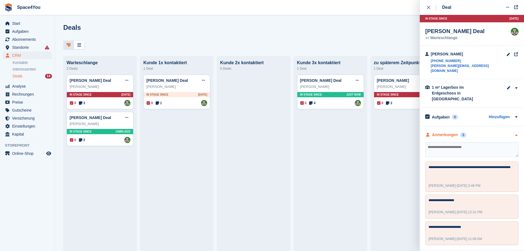
click at [517, 134] on icon "button" at bounding box center [516, 136] width 5 height 4
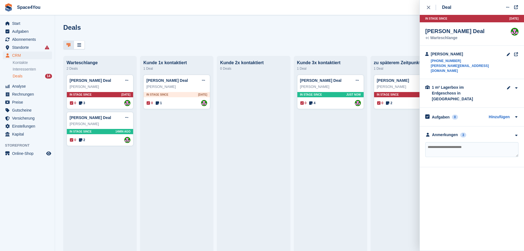
click at [172, 43] on div at bounding box center [289, 44] width 453 height 9
click at [506, 132] on div "Anmerkungen 3" at bounding box center [472, 135] width 93 height 6
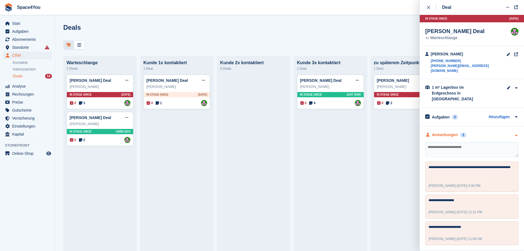
click at [506, 132] on div "Anmerkungen 3" at bounding box center [472, 135] width 93 height 6
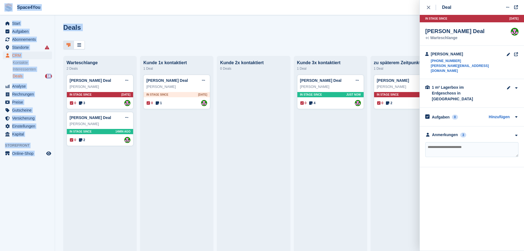
drag, startPoint x: 95, startPoint y: 48, endPoint x: 0, endPoint y: 7, distance: 103.5
click at [0, 7] on div "Space4You Erstellen Abonnement Rechnung Kontakt Deal Rabatt Seite Helfen Chat-S…" at bounding box center [262, 125] width 524 height 251
click at [116, 30] on div "Deals Phasen bearbeiten Deal erstellen" at bounding box center [289, 32] width 453 height 16
drag, startPoint x: 86, startPoint y: 28, endPoint x: 5, endPoint y: 8, distance: 84.3
click at [5, 8] on div "Space4You Erstellen Abonnement Rechnung Kontakt Deal Rabatt Seite Helfen Chat-S…" at bounding box center [262, 125] width 524 height 251
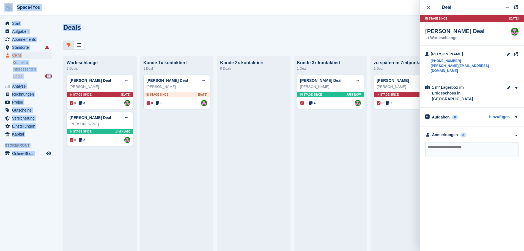
click at [108, 28] on div "Deals Phasen bearbeiten Deal erstellen" at bounding box center [289, 32] width 453 height 16
drag, startPoint x: 75, startPoint y: 29, endPoint x: 7, endPoint y: 13, distance: 70.4
click at [7, 13] on div "Space4You Erstellen Abonnement Rechnung Kontakt Deal Rabatt Seite Helfen Chat-S…" at bounding box center [262, 125] width 524 height 251
click at [116, 26] on div "Deals Phasen bearbeiten Deal erstellen" at bounding box center [289, 32] width 453 height 16
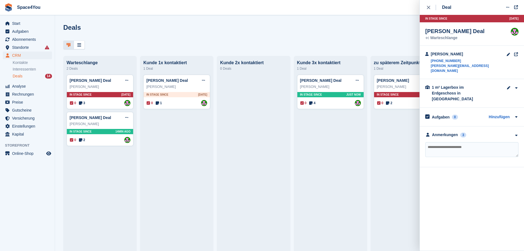
click at [336, 45] on div at bounding box center [289, 44] width 453 height 9
click at [430, 7] on icon "close" at bounding box center [428, 7] width 3 height 3
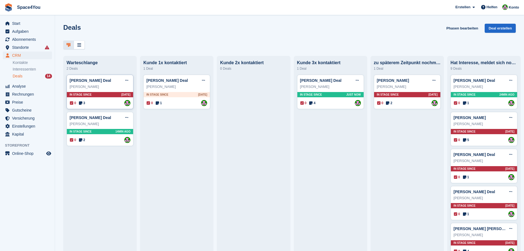
click at [113, 88] on div "Manuela Iwers" at bounding box center [100, 87] width 61 height 6
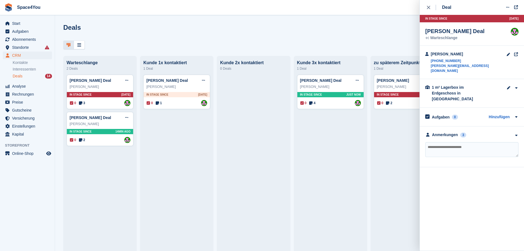
click at [391, 42] on div at bounding box center [289, 44] width 453 height 9
click at [431, 7] on div "close" at bounding box center [431, 8] width 9 height 6
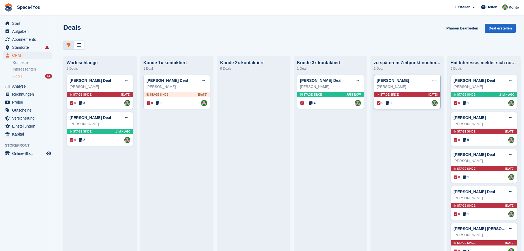
click at [411, 89] on div "Christine jacobi" at bounding box center [407, 87] width 61 height 6
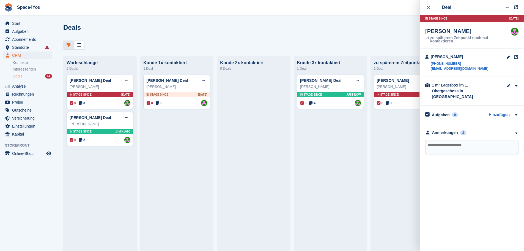
click at [510, 128] on div "**********" at bounding box center [472, 144] width 104 height 41
click at [511, 130] on div "Anmerkungen 3" at bounding box center [472, 133] width 93 height 6
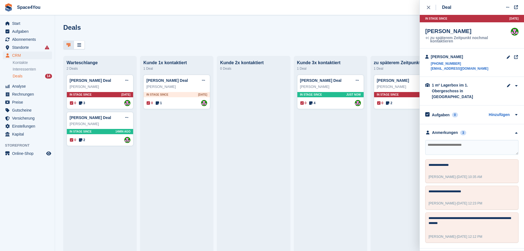
click at [268, 37] on div "Deals Phasen bearbeiten Deal erstellen" at bounding box center [289, 32] width 453 height 16
click at [427, 10] on button "close" at bounding box center [432, 7] width 12 height 15
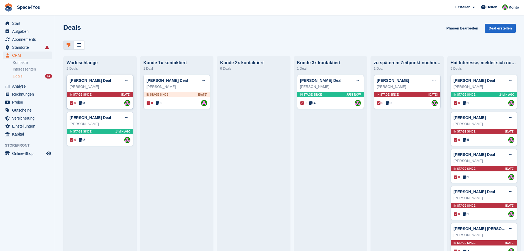
click at [111, 89] on div "Manuela Iwers" at bounding box center [100, 87] width 61 height 6
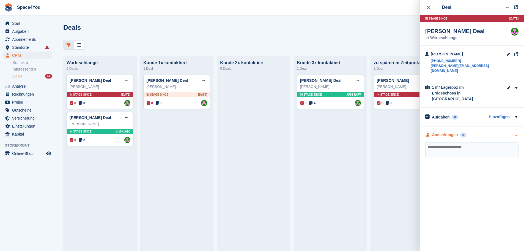
click at [492, 132] on div "Anmerkungen 3" at bounding box center [472, 135] width 93 height 6
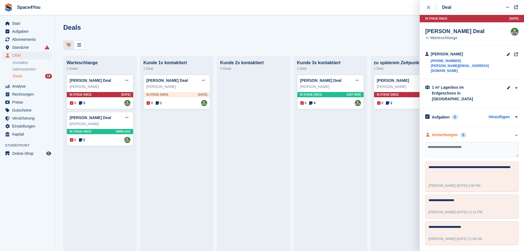
click at [492, 132] on div "Anmerkungen 3" at bounding box center [472, 135] width 93 height 6
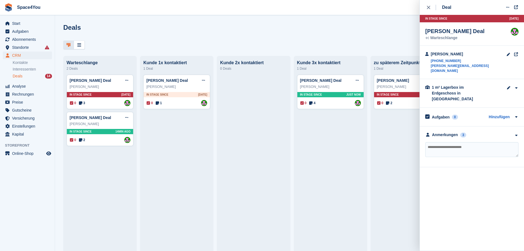
click at [276, 28] on div "Deals Phasen bearbeiten Deal erstellen" at bounding box center [289, 32] width 453 height 16
click at [429, 7] on icon "close" at bounding box center [428, 7] width 3 height 3
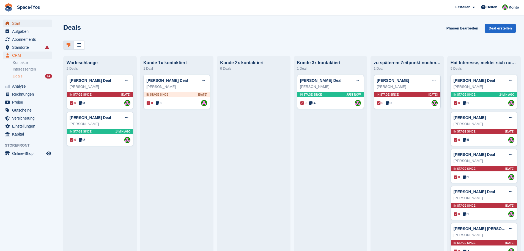
click at [20, 24] on span "Start" at bounding box center [28, 24] width 33 height 8
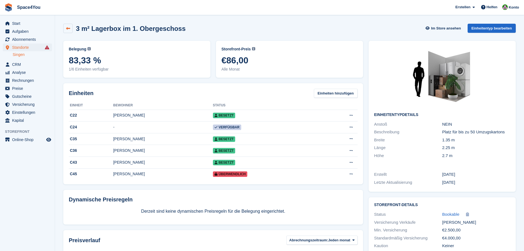
click at [68, 30] on icon at bounding box center [68, 28] width 4 height 4
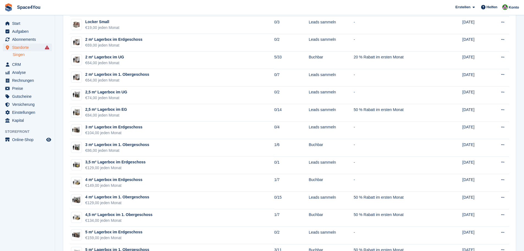
scroll to position [110, 0]
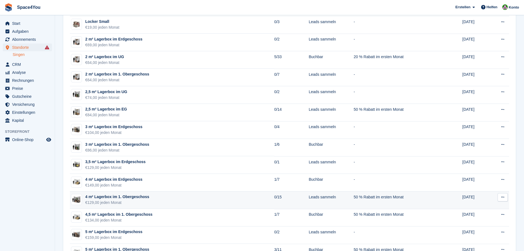
click at [126, 199] on div "4 m² Lagerbox im 1. Obergeschoss" at bounding box center [117, 197] width 64 height 6
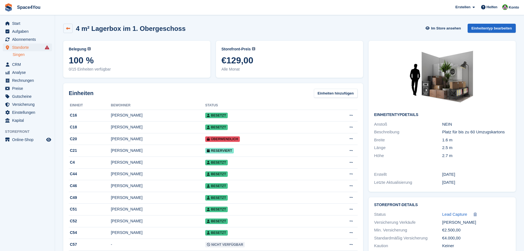
click at [68, 26] on icon at bounding box center [68, 28] width 4 height 4
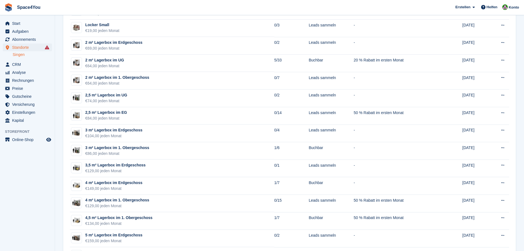
scroll to position [138, 0]
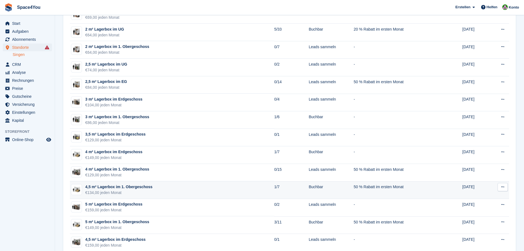
click at [108, 192] on div "€134,00 jeden Monat" at bounding box center [118, 193] width 67 height 6
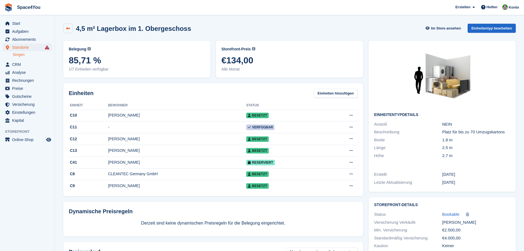
click at [65, 27] on link at bounding box center [67, 28] width 9 height 9
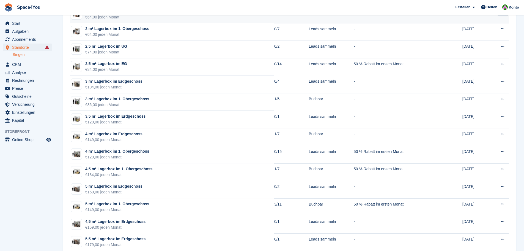
scroll to position [165, 0]
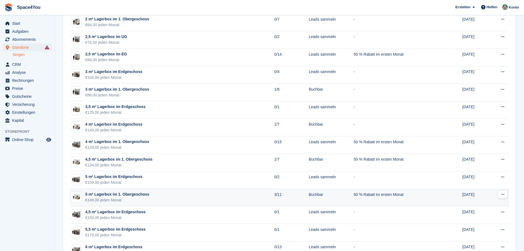
click at [96, 197] on div "5 m² Lagerbox im 1. Obergeschoss" at bounding box center [117, 194] width 64 height 6
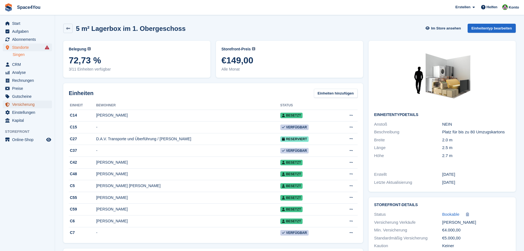
click at [22, 103] on span "Versicherung" at bounding box center [28, 104] width 33 height 8
click at [67, 32] on link at bounding box center [67, 28] width 9 height 9
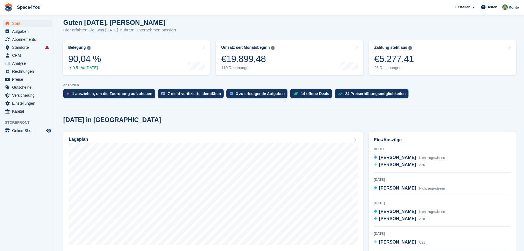
scroll to position [28, 0]
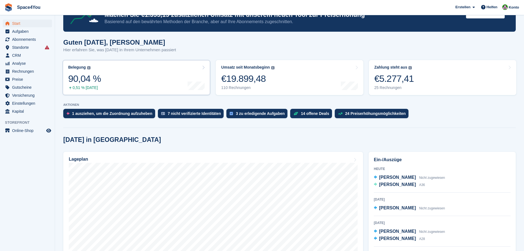
click at [121, 88] on link "Belegung Flächenprozentsatz aller aktuell belegten Einheiten. Beinhaltet Einhei…" at bounding box center [137, 77] width 148 height 35
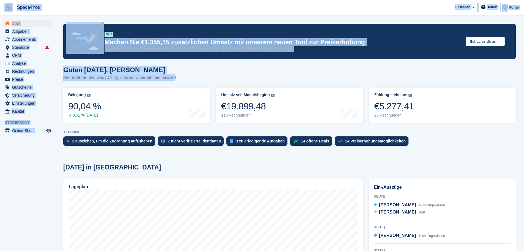
drag, startPoint x: 184, startPoint y: 76, endPoint x: 6, endPoint y: 11, distance: 189.2
click at [143, 9] on span "Space4You [GEOGRAPHIC_DATA] Abonnement Rechnung Kontakt Deal [GEOGRAPHIC_DATA] …" at bounding box center [262, 7] width 524 height 15
drag, startPoint x: 181, startPoint y: 77, endPoint x: 1, endPoint y: 5, distance: 193.6
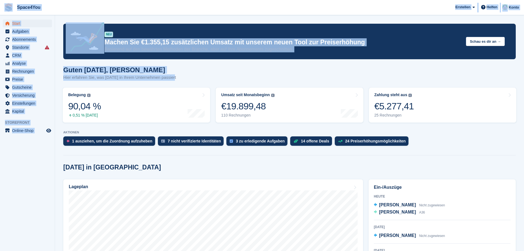
click at [99, 2] on span "Space4You Erstellen Abonnement Rechnung Kontakt Deal Rabatt Seite Helfen Chat-S…" at bounding box center [262, 7] width 524 height 15
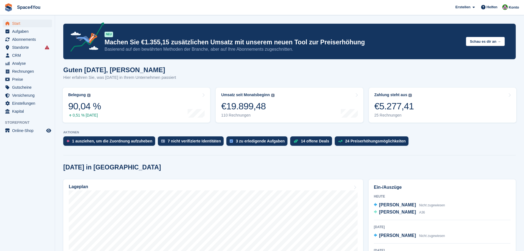
click at [86, 68] on h1 "Guten Morgen, Luca-André" at bounding box center [119, 69] width 113 height 7
click at [137, 72] on h1 "Guten Morgen, Luca-André" at bounding box center [119, 69] width 113 height 7
click at [441, 100] on link "Zahlung steht aus Der gesamte ausstehende Saldo aller offenen Rechnungen. €5.27…" at bounding box center [443, 105] width 148 height 35
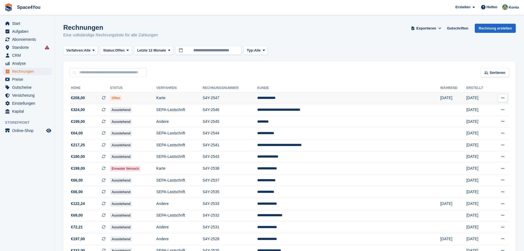
click at [257, 98] on td "S4Y-2547" at bounding box center [230, 98] width 55 height 12
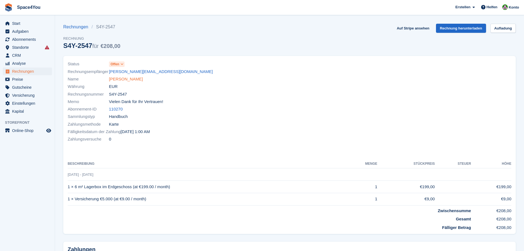
click at [132, 81] on link "Simone Anhorn" at bounding box center [126, 79] width 34 height 6
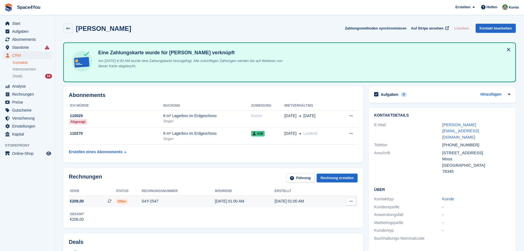
click at [160, 201] on div "S4Y-2547" at bounding box center [178, 201] width 73 height 6
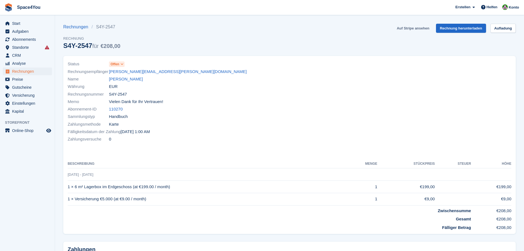
click at [417, 28] on link "Auf Stripe ansehen" at bounding box center [413, 28] width 37 height 9
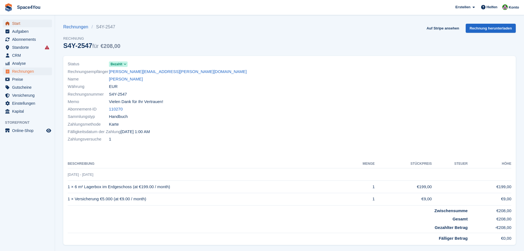
drag, startPoint x: 0, startPoint y: 0, endPoint x: 32, endPoint y: 20, distance: 37.6
click at [32, 20] on span "Start" at bounding box center [28, 24] width 33 height 8
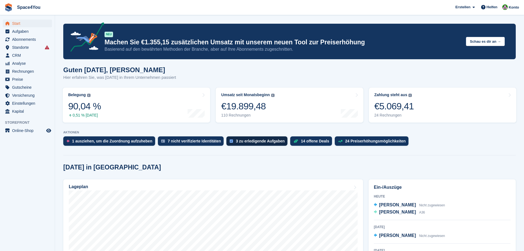
click at [437, 106] on link "Zahlung steht aus Der gesamte ausstehende Saldo aller offenen Rechnungen. €5.06…" at bounding box center [443, 105] width 148 height 35
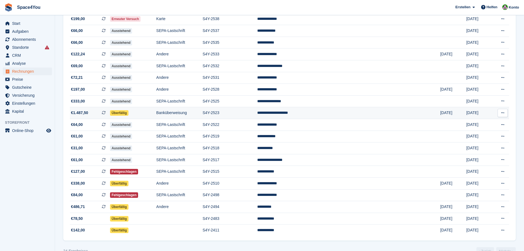
scroll to position [150, 0]
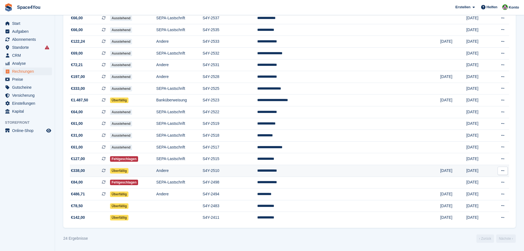
click at [203, 175] on td "Andere" at bounding box center [179, 171] width 46 height 12
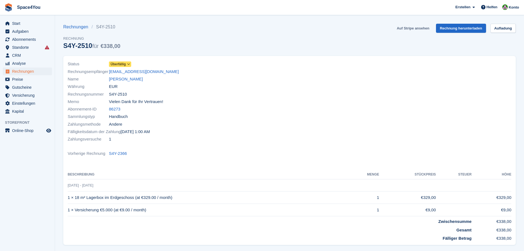
click at [422, 29] on link "Auf Stripe ansehen" at bounding box center [413, 28] width 37 height 9
click at [34, 26] on span "Start" at bounding box center [28, 24] width 33 height 8
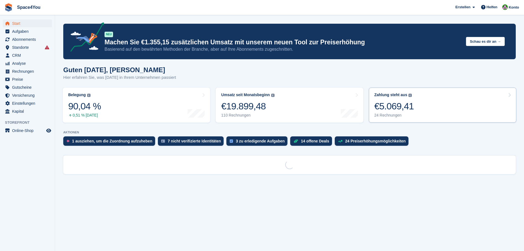
click at [454, 102] on link "Zahlung steht aus Der gesamte ausstehende Saldo aller offenen Rechnungen. €5.06…" at bounding box center [443, 105] width 148 height 35
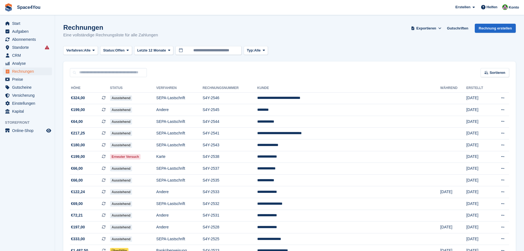
drag, startPoint x: 116, startPoint y: 29, endPoint x: 1, endPoint y: 7, distance: 116.2
click at [1, 7] on div "Space4You [GEOGRAPHIC_DATA] Abonnement Rechnung Kontakt Deal [GEOGRAPHIC_DATA] …" at bounding box center [262, 200] width 524 height 401
click at [211, 33] on div "Rechnungen Eine vollständige Rechnungsliste für alle Zahlungen Exportieren Expo…" at bounding box center [289, 34] width 453 height 21
drag, startPoint x: 129, startPoint y: 33, endPoint x: 3, endPoint y: 14, distance: 127.2
click at [3, 14] on div "Space4You [GEOGRAPHIC_DATA] Abonnement Rechnung Kontakt Deal [GEOGRAPHIC_DATA] …" at bounding box center [262, 200] width 524 height 401
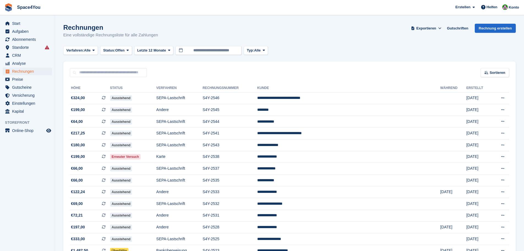
click at [189, 37] on div "Rechnungen Eine vollständige Rechnungsliste für alle Zahlungen Exportieren Expo…" at bounding box center [289, 34] width 453 height 21
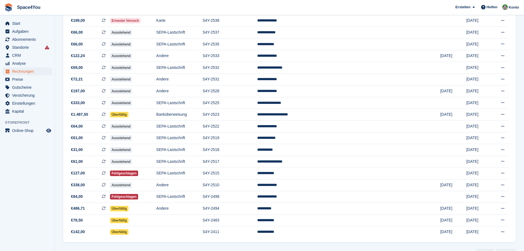
scroll to position [138, 0]
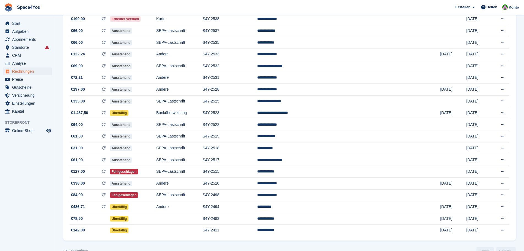
click at [48, 162] on aside "Start Aufgaben Abonnements Abonnements Abonnements Preiserhöhungen NEU Preiserh…" at bounding box center [27, 126] width 55 height 223
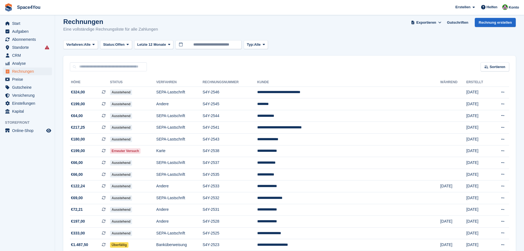
scroll to position [0, 0]
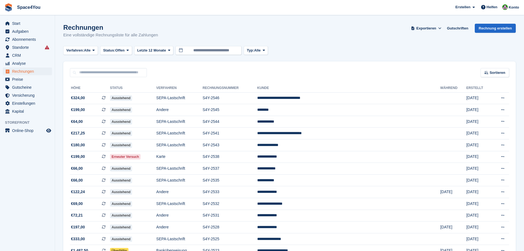
drag, startPoint x: 161, startPoint y: 36, endPoint x: 6, endPoint y: 9, distance: 158.2
click at [6, 9] on div "Space4You [GEOGRAPHIC_DATA] Abonnement Rechnung Kontakt Deal [GEOGRAPHIC_DATA] …" at bounding box center [262, 200] width 524 height 401
click at [166, 21] on section "Rechnungen Eine vollständige Rechnungsliste für alle Zahlungen Exportieren Expo…" at bounding box center [289, 200] width 469 height 401
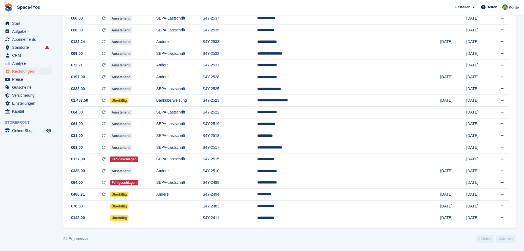
scroll to position [150, 0]
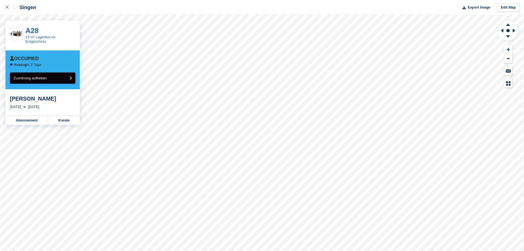
click at [60, 81] on button "Zuordnung aufheben" at bounding box center [43, 77] width 66 height 11
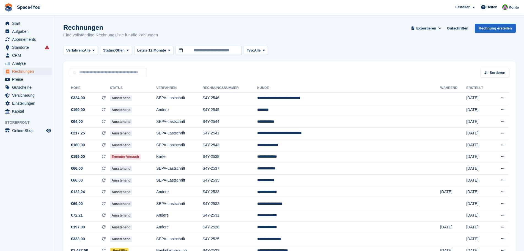
click at [128, 28] on h1 "Rechnungen" at bounding box center [110, 27] width 95 height 7
click at [171, 28] on div "Rechnungen Eine vollständige Rechnungsliste für alle Zahlungen Exportieren Expo…" at bounding box center [289, 34] width 453 height 21
click at [168, 35] on div "Rechnungen Eine vollständige Rechnungsliste für alle Zahlungen Exportieren Expo…" at bounding box center [289, 34] width 453 height 21
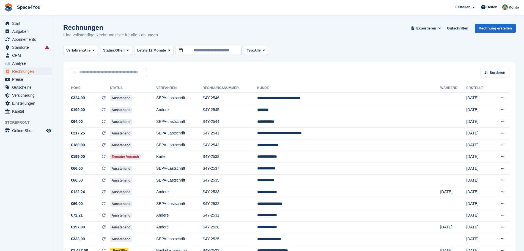
drag, startPoint x: 163, startPoint y: 37, endPoint x: 1, endPoint y: 3, distance: 165.3
click at [1, 3] on div "Space4You [GEOGRAPHIC_DATA] Abonnement Rechnung Kontakt Deal [GEOGRAPHIC_DATA] …" at bounding box center [262, 200] width 524 height 401
click at [95, 9] on span "Space4You [GEOGRAPHIC_DATA] Abonnement Rechnung Kontakt Deal [GEOGRAPHIC_DATA] …" at bounding box center [262, 7] width 524 height 15
drag, startPoint x: 63, startPoint y: 28, endPoint x: 158, endPoint y: 37, distance: 95.8
click at [158, 37] on section "Rechnungen Eine vollständige Rechnungsliste für alle Zahlungen Exportieren Expo…" at bounding box center [289, 200] width 469 height 401
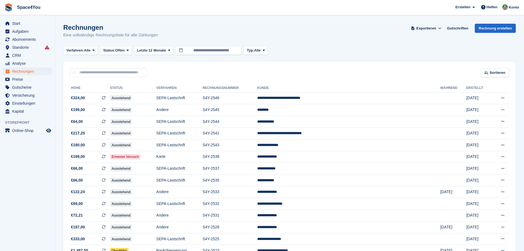
click at [158, 37] on div "Rechnungen Eine vollständige Rechnungsliste für alle Zahlungen Exportieren Expo…" at bounding box center [289, 34] width 453 height 21
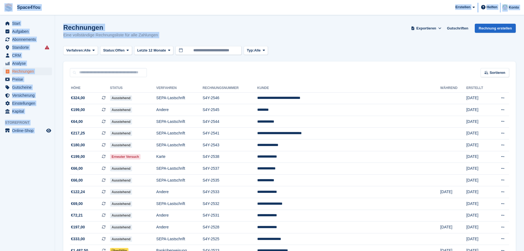
drag, startPoint x: 158, startPoint y: 37, endPoint x: 12, endPoint y: 12, distance: 147.8
click at [12, 12] on div "Space4You Erstellen Abonnement Rechnung Kontakt Deal Rabatt Seite Helfen Chat-S…" at bounding box center [262, 200] width 524 height 401
click at [78, 12] on span "Space4You Erstellen Abonnement Rechnung Kontakt Deal Rabatt Seite Helfen Chat-S…" at bounding box center [262, 7] width 524 height 15
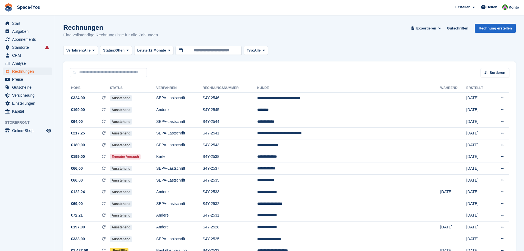
click at [123, 26] on h1 "Rechnungen" at bounding box center [110, 27] width 95 height 7
drag, startPoint x: 163, startPoint y: 37, endPoint x: 9, endPoint y: 13, distance: 156.3
click at [9, 13] on div "Space4You Erstellen Abonnement Rechnung Kontakt Deal Rabatt Seite Helfen Chat-S…" at bounding box center [262, 200] width 524 height 401
click at [160, 35] on div "Rechnungen Eine vollständige Rechnungsliste für alle Zahlungen Exportieren Expo…" at bounding box center [289, 34] width 453 height 21
drag, startPoint x: 170, startPoint y: 33, endPoint x: 3, endPoint y: 3, distance: 169.8
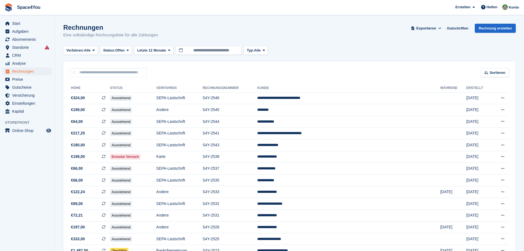
click at [3, 3] on div "Space4You Erstellen Abonnement Rechnung Kontakt Deal Rabatt Seite Helfen Chat-S…" at bounding box center [262, 200] width 524 height 401
click at [170, 27] on div "Rechnungen Eine vollständige Rechnungsliste für alle Zahlungen Exportieren Expo…" at bounding box center [289, 34] width 453 height 21
drag, startPoint x: 165, startPoint y: 37, endPoint x: 179, endPoint y: 33, distance: 14.5
click at [179, 33] on div "Rechnungen Eine vollständige Rechnungsliste für alle Zahlungen Exportieren Expo…" at bounding box center [289, 34] width 453 height 21
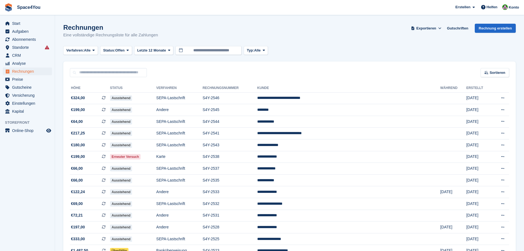
click at [151, 36] on p "Eine vollständige Rechnungsliste für alle Zahlungen" at bounding box center [110, 35] width 95 height 6
drag, startPoint x: 157, startPoint y: 37, endPoint x: 0, endPoint y: 6, distance: 159.8
click at [0, 6] on div "Space4You Erstellen Abonnement Rechnung Kontakt Deal Rabatt Seite Helfen Chat-S…" at bounding box center [262, 200] width 524 height 401
click at [87, 3] on span "Space4You Erstellen Abonnement Rechnung Kontakt Deal Rabatt Seite Helfen Chat-S…" at bounding box center [262, 7] width 524 height 15
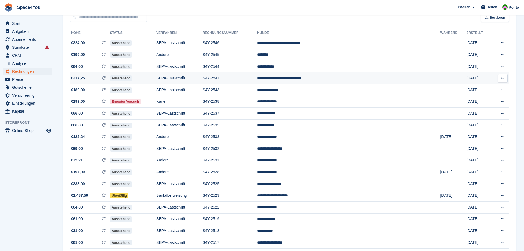
scroll to position [83, 0]
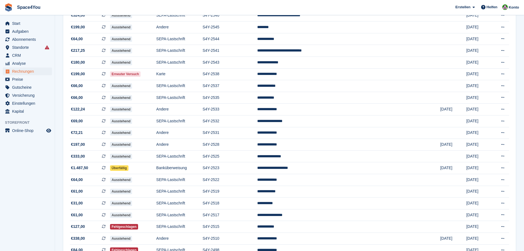
click at [23, 185] on aside "Start Aufgaben Abonnements Abonnements Abonnements Preiserhöhungen NEU Preiserh…" at bounding box center [27, 126] width 55 height 223
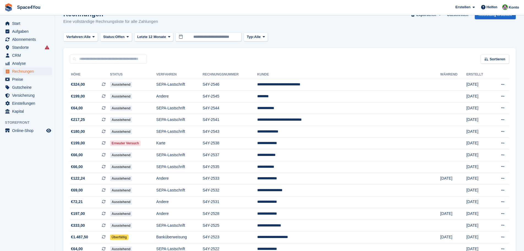
scroll to position [0, 0]
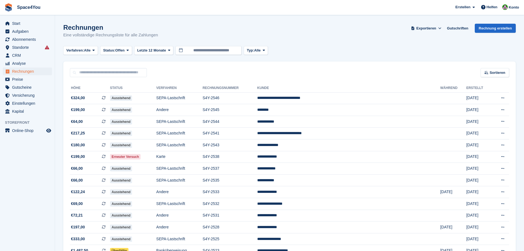
drag, startPoint x: 163, startPoint y: 36, endPoint x: 7, endPoint y: 6, distance: 158.9
click at [7, 6] on div "Space4You Erstellen Abonnement Rechnung Kontakt Deal Rabatt Seite Helfen Chat-S…" at bounding box center [262, 200] width 524 height 401
click at [145, 32] on p "Eine vollständige Rechnungsliste für alle Zahlungen" at bounding box center [110, 35] width 95 height 6
drag, startPoint x: 159, startPoint y: 37, endPoint x: 0, endPoint y: 9, distance: 161.7
click at [0, 9] on div "Space4You Erstellen Abonnement Rechnung Kontakt Deal Rabatt Seite Helfen Chat-S…" at bounding box center [262, 200] width 524 height 401
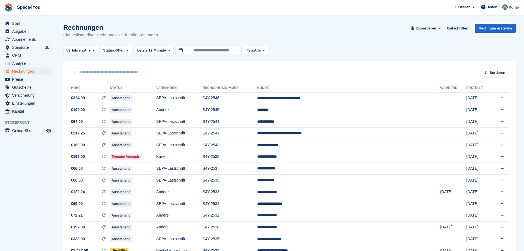
click at [171, 30] on div "Rechnungen Eine vollständige Rechnungsliste für alle Zahlungen Exportieren Expo…" at bounding box center [289, 34] width 453 height 21
drag, startPoint x: 165, startPoint y: 35, endPoint x: 5, endPoint y: 7, distance: 162.4
click at [5, 7] on div "Space4You Erstellen Abonnement Rechnung Kontakt Deal Rabatt Seite Helfen Chat-S…" at bounding box center [262, 200] width 524 height 401
click at [155, 34] on p "Eine vollständige Rechnungsliste für alle Zahlungen" at bounding box center [110, 35] width 95 height 6
drag, startPoint x: 164, startPoint y: 34, endPoint x: 10, endPoint y: 6, distance: 156.5
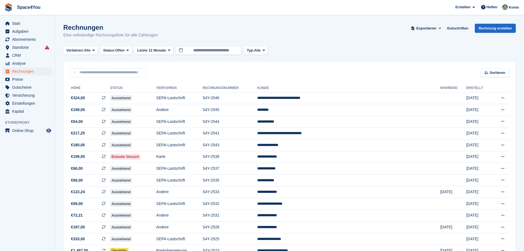
click at [10, 6] on div "Space4You Erstellen Abonnement Rechnung Kontakt Deal Rabatt Seite Helfen Chat-S…" at bounding box center [262, 200] width 524 height 401
click at [151, 26] on h1 "Rechnungen" at bounding box center [110, 27] width 95 height 7
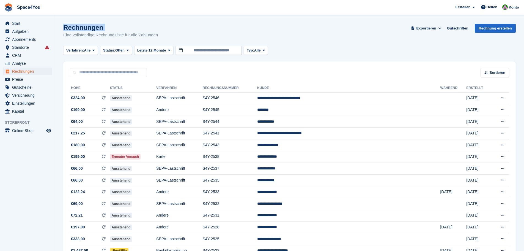
click at [151, 26] on h1 "Rechnungen" at bounding box center [110, 27] width 95 height 7
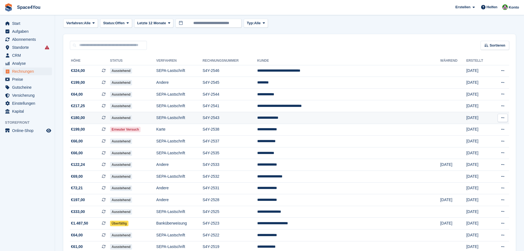
scroll to position [28, 0]
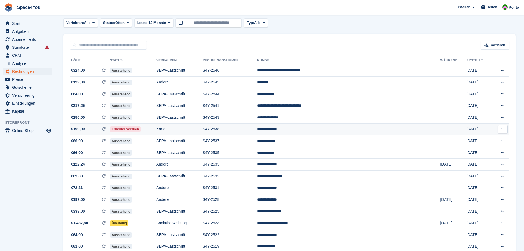
click at [89, 131] on span "€199,00 Dies ist eine wiederkehrende Abonnementrechnung." at bounding box center [90, 129] width 40 height 6
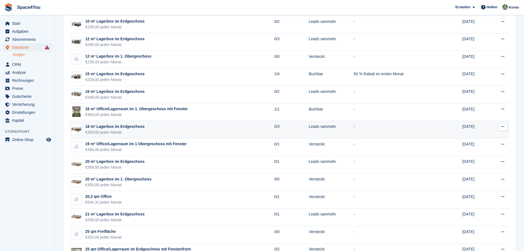
scroll to position [530, 0]
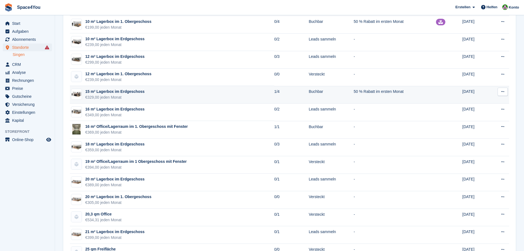
drag, startPoint x: 125, startPoint y: 99, endPoint x: 70, endPoint y: 91, distance: 54.9
click at [70, 91] on td "15 m² Lagerbox im Erdgeschoss €329,00 jeden Monat" at bounding box center [172, 95] width 205 height 18
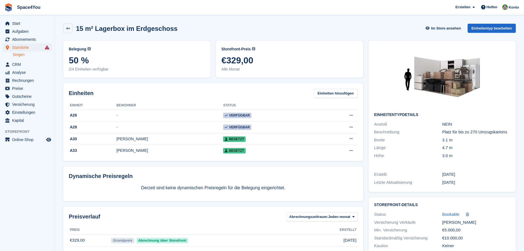
drag, startPoint x: 223, startPoint y: 58, endPoint x: 261, endPoint y: 56, distance: 37.8
click at [261, 56] on span "€329,00" at bounding box center [290, 60] width 136 height 10
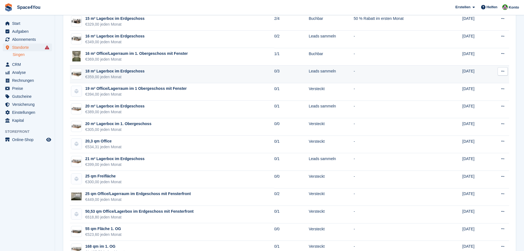
scroll to position [613, 0]
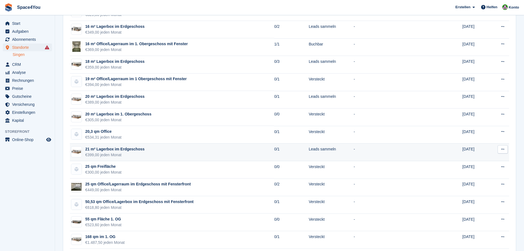
click at [136, 157] on div "€399,00 jeden Monat" at bounding box center [114, 155] width 59 height 6
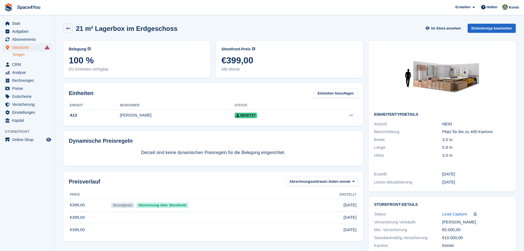
click at [190, 23] on div "21 m² Lagerbox im Erdgeschoss Im Store ansehen Einheitentyp bearbeiten" at bounding box center [290, 29] width 458 height 17
drag, startPoint x: 190, startPoint y: 23, endPoint x: 193, endPoint y: 24, distance: 3.4
click at [193, 24] on div "21 m² Lagerbox im Erdgeschoss Im Store ansehen Einheitentyp bearbeiten" at bounding box center [290, 29] width 458 height 17
click at [67, 23] on div "21 m² Lagerbox im Erdgeschoss Im Store ansehen Einheitentyp bearbeiten" at bounding box center [290, 29] width 458 height 17
click at [68, 26] on icon at bounding box center [68, 28] width 4 height 4
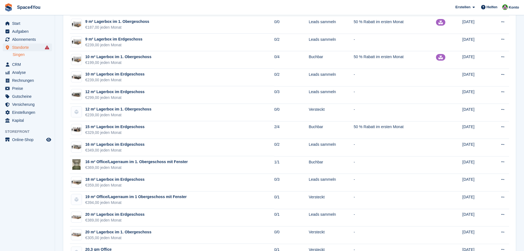
scroll to position [495, 0]
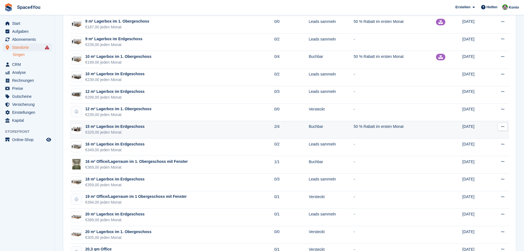
click at [152, 122] on td "15 m² Lagerbox im Erdgeschoss €329,00 jeden Monat" at bounding box center [172, 130] width 205 height 18
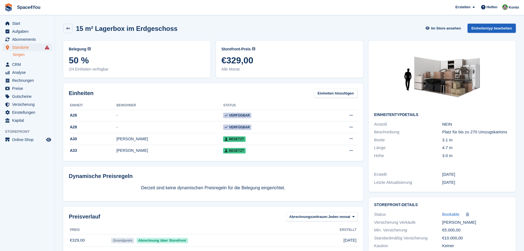
click at [474, 30] on link "Einheitentyp bearbeiten" at bounding box center [492, 28] width 48 height 9
click at [70, 28] on icon at bounding box center [68, 28] width 4 height 4
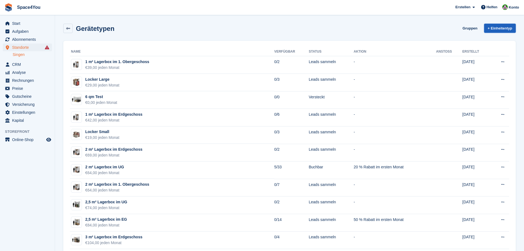
click at [496, 28] on link "+ Einheitentyp" at bounding box center [500, 28] width 32 height 9
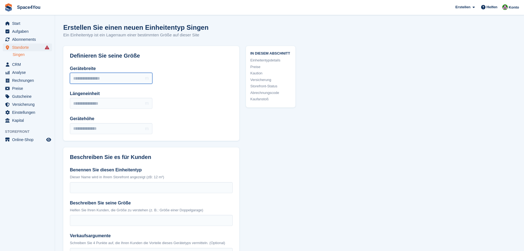
click at [102, 80] on input "Gerätebreite" at bounding box center [111, 78] width 83 height 11
type input "***"
click at [87, 103] on input "Längeneinheit" at bounding box center [111, 103] width 83 height 11
type input "***"
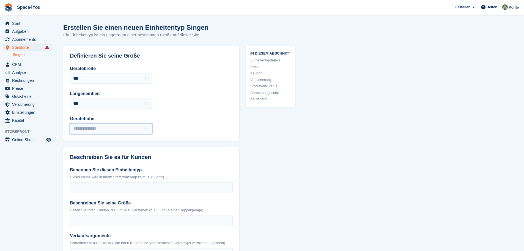
drag, startPoint x: 98, startPoint y: 133, endPoint x: 99, endPoint y: 129, distance: 3.4
click at [98, 133] on input "Gerätehöhe" at bounding box center [111, 128] width 83 height 11
type input "*"
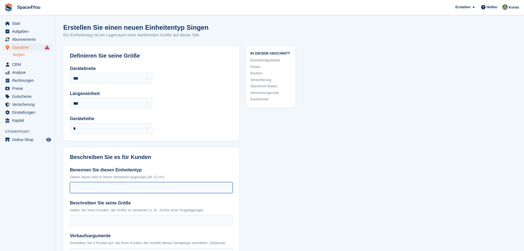
click at [88, 189] on input "Benennen Sie diesen Einheitentyp" at bounding box center [151, 187] width 163 height 11
paste input "**********"
click at [78, 186] on input "**********" at bounding box center [151, 187] width 163 height 11
type input "**********"
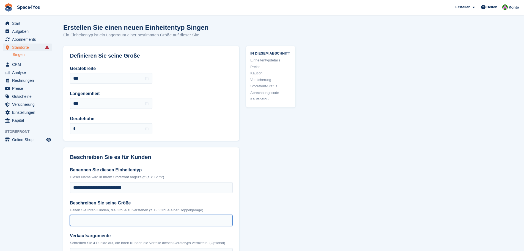
click at [118, 221] on input "Beschreiben Sie seine Größe" at bounding box center [151, 220] width 163 height 11
paste input "**********"
click at [110, 222] on input "**********" at bounding box center [151, 220] width 163 height 11
type input "**********"
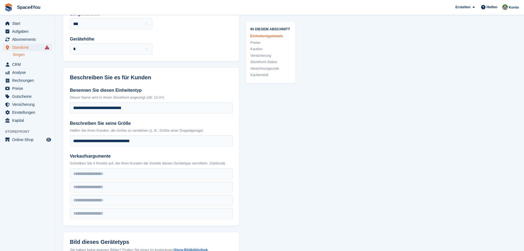
scroll to position [83, 0]
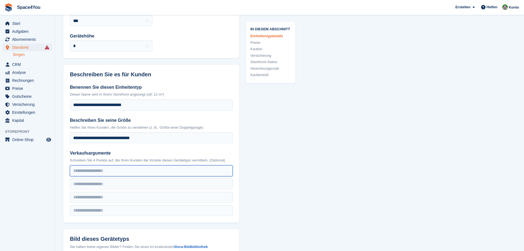
click at [83, 171] on input "text" at bounding box center [151, 170] width 163 height 11
paste input "**********"
type input "**********"
click at [91, 181] on input "text" at bounding box center [151, 183] width 163 height 11
paste input "**********"
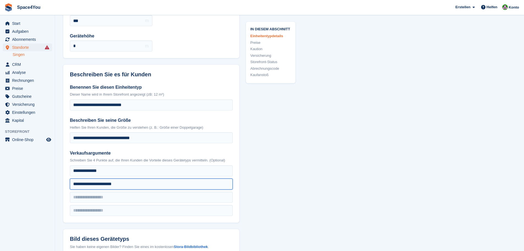
type input "**********"
click at [84, 197] on input "text" at bounding box center [151, 197] width 163 height 11
paste input "**********"
type input "**********"
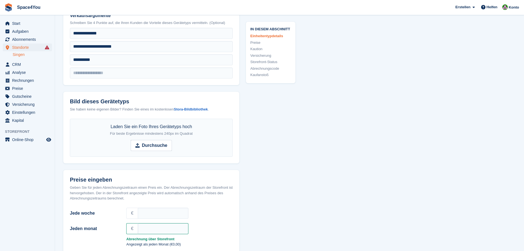
scroll to position [220, 0]
click at [204, 112] on header "Bild dieses Gerätetyps Sie haben keine eigenen Bilder? Finden Sie eines im kost…" at bounding box center [151, 104] width 176 height 27
click at [203, 110] on strong "Stora-Bildbibliothek" at bounding box center [191, 109] width 34 height 4
click at [148, 143] on strong "Durchsuche" at bounding box center [154, 145] width 25 height 7
click at [148, 143] on input "Durchsuche" at bounding box center [151, 145] width 41 height 11
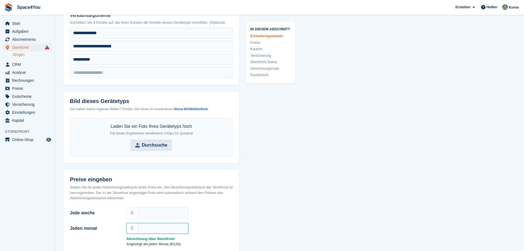
type input "**********"
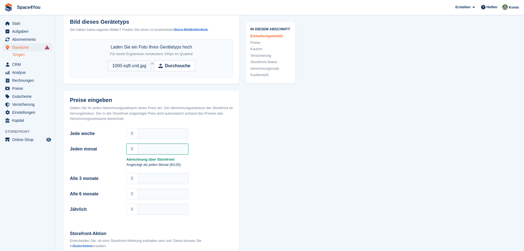
scroll to position [303, 0]
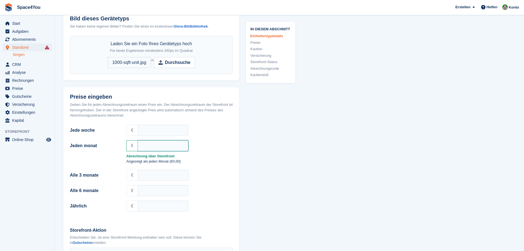
click at [157, 145] on input "Jeden monat" at bounding box center [163, 145] width 51 height 11
type input "***"
click at [171, 172] on input "Alle 3 monate" at bounding box center [163, 175] width 51 height 11
type input "******"
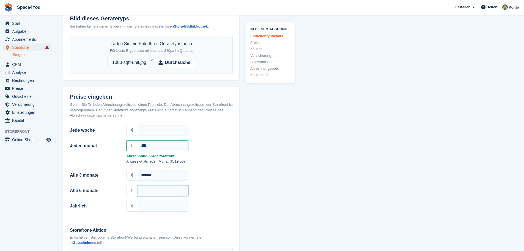
click at [163, 191] on input "Alle 6 monate" at bounding box center [163, 190] width 51 height 11
type input "******"
click at [158, 205] on input "Jährlich" at bounding box center [163, 205] width 51 height 11
type input "******"
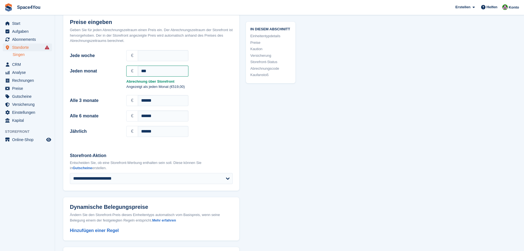
scroll to position [385, 0]
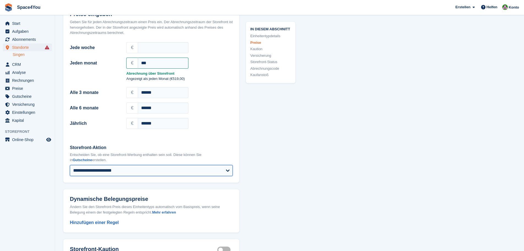
drag, startPoint x: 230, startPoint y: 172, endPoint x: 138, endPoint y: 203, distance: 97.2
click at [138, 203] on section "Preise eingeben Geben Sie für jeden Abrechnungszeitraum einen Preis ein. Der Ab…" at bounding box center [151, 118] width 176 height 228
select select "***"
click at [70, 165] on select "**********" at bounding box center [151, 170] width 163 height 11
click at [302, 186] on div "**********" at bounding box center [289, 210] width 453 height 1099
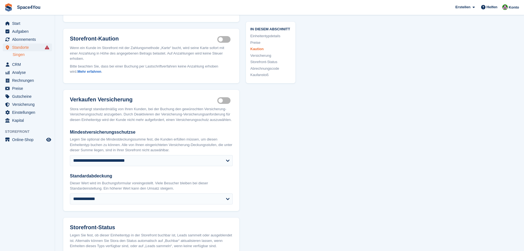
scroll to position [606, 0]
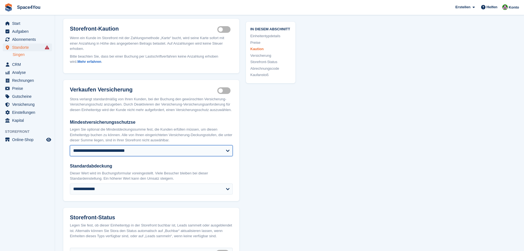
click at [127, 152] on select "**********" at bounding box center [151, 150] width 163 height 11
select select "****"
click at [70, 145] on select "**********" at bounding box center [151, 150] width 163 height 11
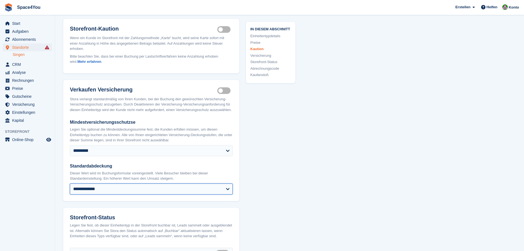
click at [97, 187] on select "**********" at bounding box center [151, 188] width 163 height 11
select select "****"
click at [70, 183] on select "**********" at bounding box center [151, 188] width 163 height 11
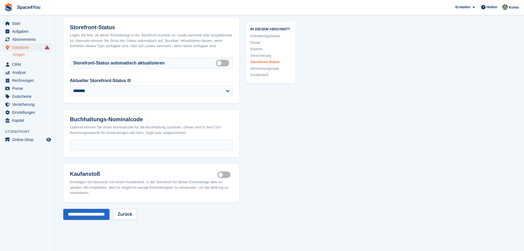
scroll to position [798, 0]
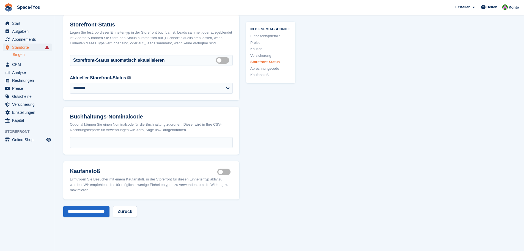
click at [226, 172] on label "Is active" at bounding box center [224, 171] width 15 height 1
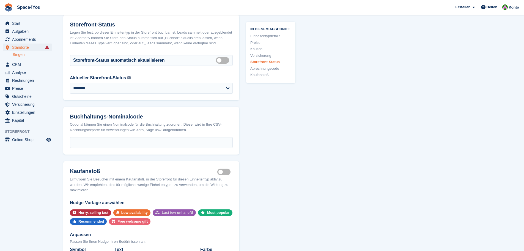
click at [167, 211] on div "Last few units left!" at bounding box center [177, 212] width 31 height 7
select select "*****"
type input "**********"
select select "******"
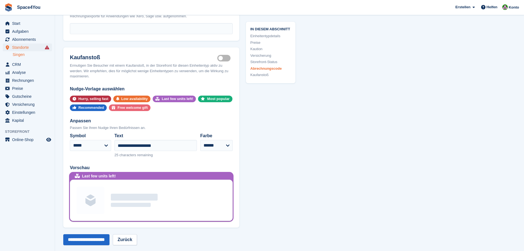
scroll to position [936, 0]
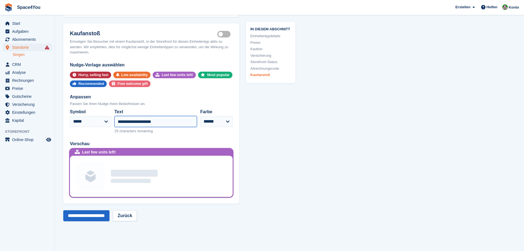
click at [183, 121] on input "**********" at bounding box center [156, 121] width 83 height 11
click at [157, 122] on input "**********" at bounding box center [156, 121] width 83 height 11
type input "**********"
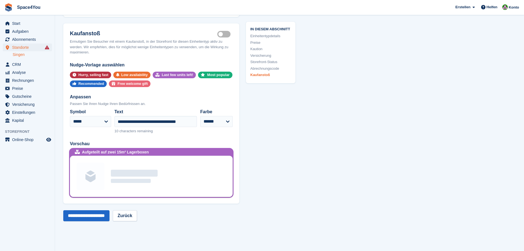
click at [103, 215] on input "**********" at bounding box center [86, 215] width 46 height 11
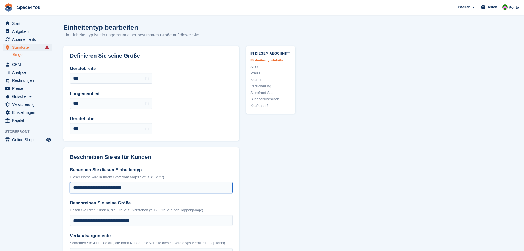
drag, startPoint x: 147, startPoint y: 189, endPoint x: 71, endPoint y: 193, distance: 76.1
click at [71, 193] on div "**********" at bounding box center [151, 232] width 176 height 145
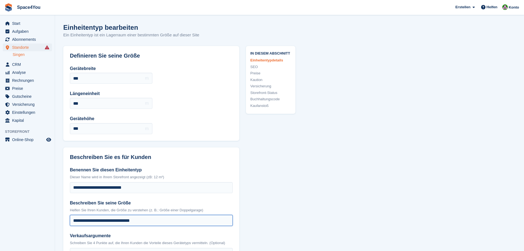
drag, startPoint x: 145, startPoint y: 222, endPoint x: 70, endPoint y: 222, distance: 75.1
click at [70, 222] on input "**********" at bounding box center [151, 220] width 163 height 11
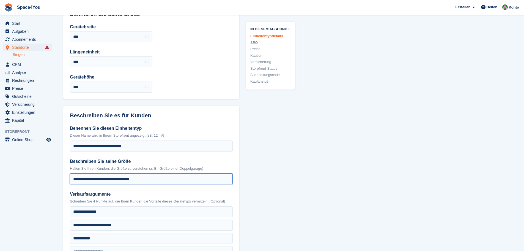
scroll to position [83, 0]
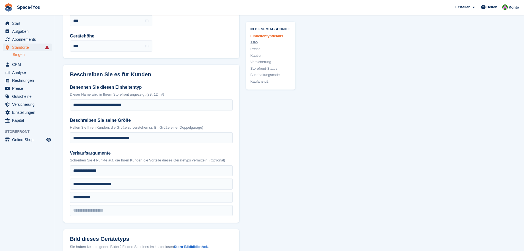
drag, startPoint x: 114, startPoint y: 172, endPoint x: 55, endPoint y: 176, distance: 59.3
drag, startPoint x: 132, startPoint y: 186, endPoint x: 70, endPoint y: 186, distance: 61.9
click at [70, 186] on div "**********" at bounding box center [151, 149] width 176 height 145
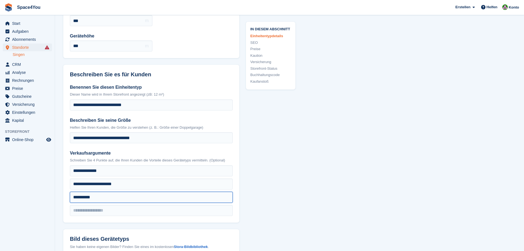
click at [124, 197] on input "**********" at bounding box center [151, 197] width 163 height 11
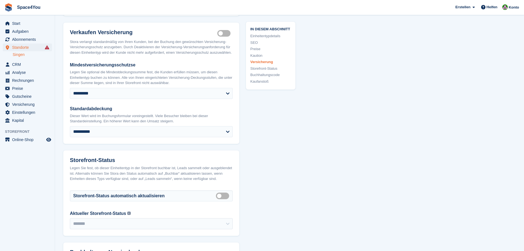
scroll to position [771, 0]
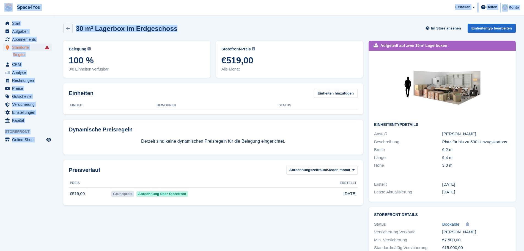
drag, startPoint x: 175, startPoint y: 29, endPoint x: 10, endPoint y: 1, distance: 167.2
click at [10, 1] on div "Space4You [GEOGRAPHIC_DATA] Abonnement Rechnung Kontakt Deal [GEOGRAPHIC_DATA] …" at bounding box center [262, 140] width 524 height 280
click at [124, 7] on span "Space4You [GEOGRAPHIC_DATA] Abonnement Rechnung Kontakt Deal [GEOGRAPHIC_DATA] …" at bounding box center [262, 7] width 524 height 15
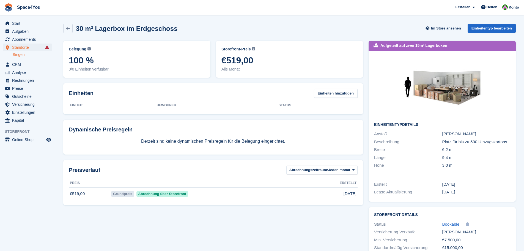
click at [128, 29] on h2 "30 m² Lagerbox im Erdgeschoss" at bounding box center [127, 28] width 102 height 7
click at [69, 26] on icon at bounding box center [68, 28] width 4 height 4
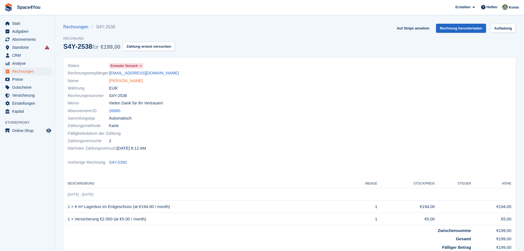
click at [127, 83] on link "[PERSON_NAME]" at bounding box center [126, 81] width 34 height 6
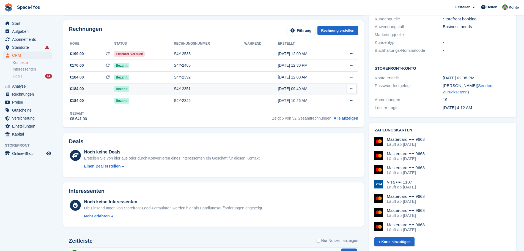
scroll to position [28, 0]
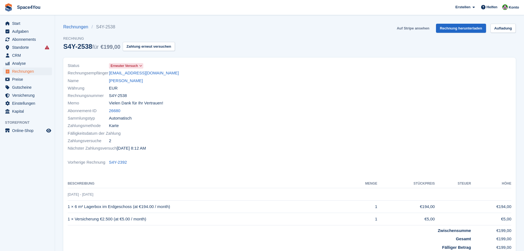
click at [407, 30] on link "Auf Stripe ansehen" at bounding box center [413, 28] width 37 height 9
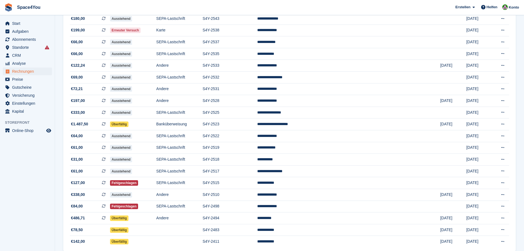
scroll to position [138, 0]
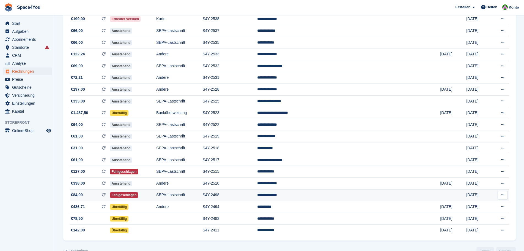
click at [108, 190] on td "€84,00 Dies ist eine wiederkehrende Abonnementrechnung." at bounding box center [90, 195] width 40 height 12
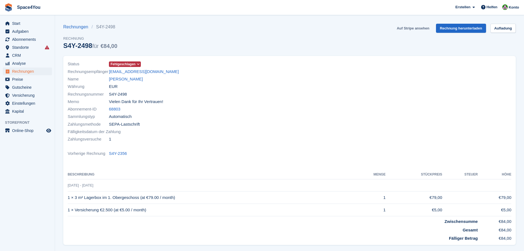
click at [421, 30] on link "Auf Stripe ansehen" at bounding box center [413, 28] width 37 height 9
click at [124, 80] on link "[PERSON_NAME]" at bounding box center [126, 79] width 34 height 6
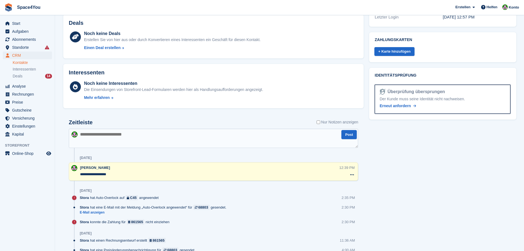
scroll to position [193, 0]
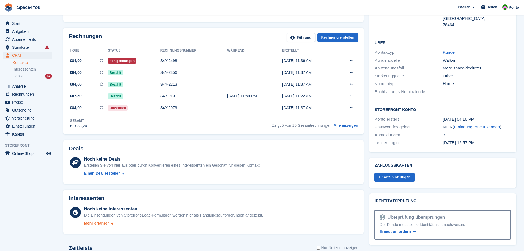
scroll to position [0, 0]
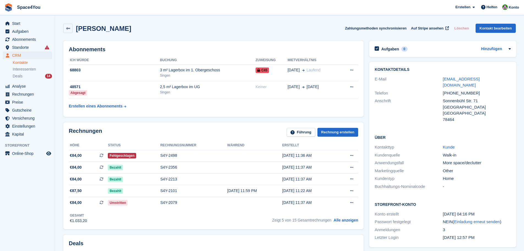
click at [40, 195] on aside "Start Aufgaben Abonnements Abonnements Abonnements Preiserhöhungen NEU Preiserh…" at bounding box center [27, 126] width 55 height 223
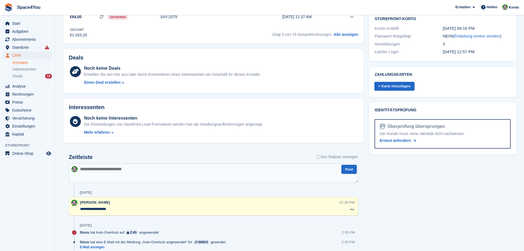
scroll to position [220, 0]
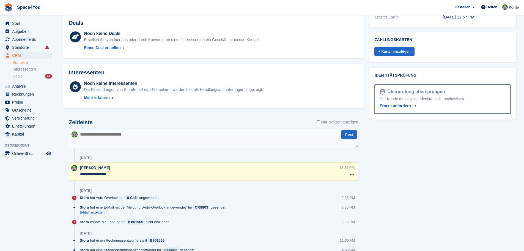
click at [123, 130] on textarea at bounding box center [214, 138] width 290 height 19
type textarea "**********"
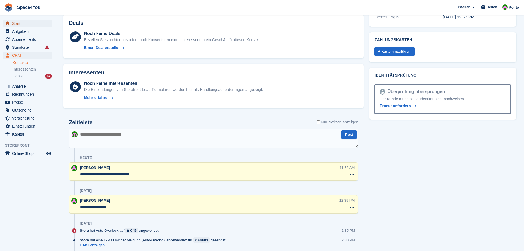
click at [19, 20] on span "Start" at bounding box center [28, 24] width 33 height 8
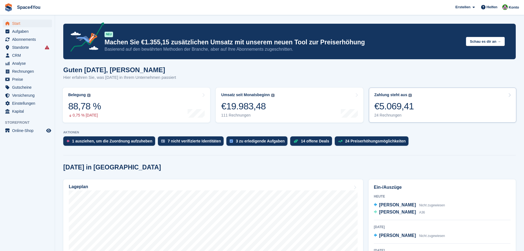
click at [428, 107] on link "Zahlung steht aus Der gesamte ausstehende Saldo aller offenen Rechnungen. €5.06…" at bounding box center [443, 105] width 148 height 35
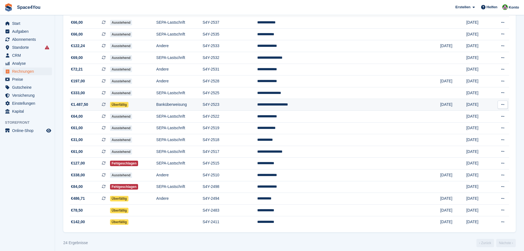
scroll to position [150, 0]
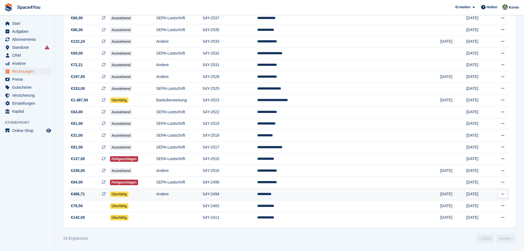
click at [98, 196] on span "€486,71 Dies ist eine wiederkehrende Abonnementrechnung." at bounding box center [90, 194] width 40 height 6
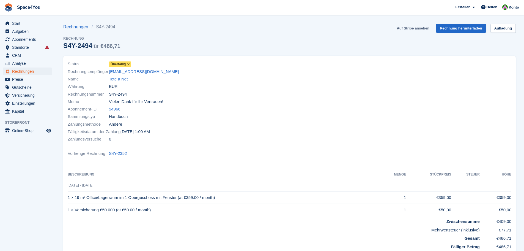
click at [413, 29] on link "Auf Stripe ansehen" at bounding box center [413, 28] width 37 height 9
click at [188, 133] on div "Fälligkeitsdatum der Zahlung [DATE] 1:00 AM" at bounding box center [177, 131] width 219 height 7
click at [117, 79] on link "Tete a Net" at bounding box center [118, 79] width 19 height 6
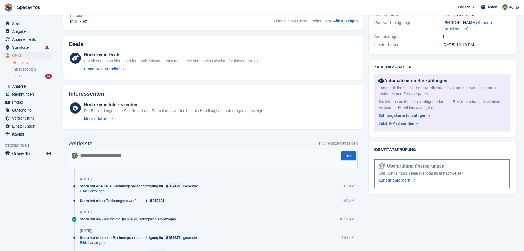
scroll to position [248, 0]
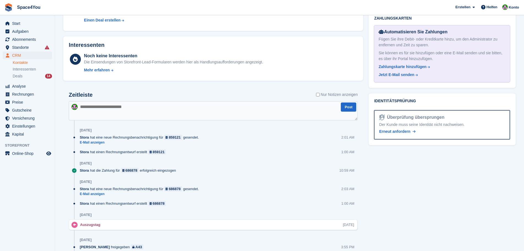
click at [155, 110] on textarea at bounding box center [213, 110] width 289 height 19
type textarea "**********"
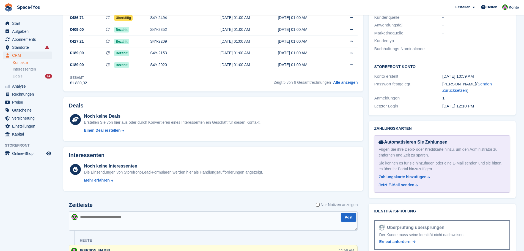
scroll to position [0, 0]
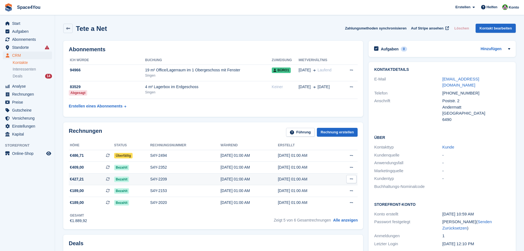
click at [91, 181] on span "€427,21 Dies ist eine wiederkehrende Abonnementrechnung." at bounding box center [91, 179] width 45 height 6
click at [90, 170] on span "€409,00 Dies ist eine wiederkehrende Abonnementrechnung." at bounding box center [91, 167] width 45 height 6
click at [86, 154] on span "€486,71 Dies ist eine wiederkehrende Abonnementrechnung." at bounding box center [91, 155] width 45 height 6
click at [45, 182] on aside "Start Aufgaben Abonnements Abonnements Abonnements Preiserhöhungen NEU Preiserh…" at bounding box center [27, 126] width 55 height 223
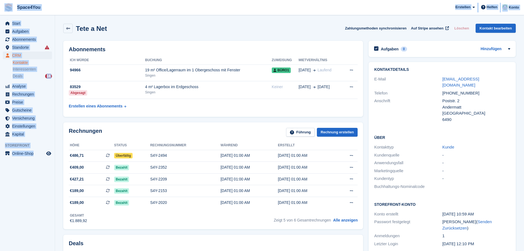
drag, startPoint x: 53, startPoint y: 166, endPoint x: 3, endPoint y: 6, distance: 167.8
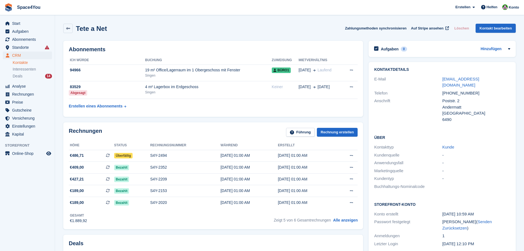
click at [140, 25] on div "Tete a Net Zahlungsmethoden synchronisieren Auf Stripe ansehen Löschen Kontakt …" at bounding box center [289, 28] width 453 height 9
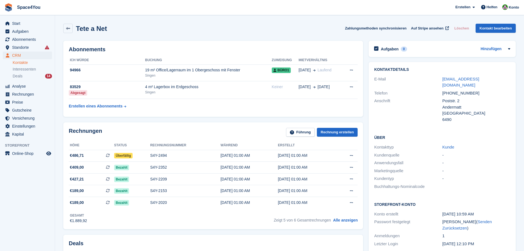
click at [170, 33] on div "Tete a Net Zahlungsmethoden synchronisieren Auf Stripe ansehen Löschen Kontakt …" at bounding box center [289, 28] width 453 height 9
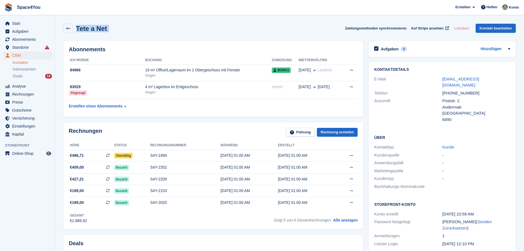
click at [167, 32] on div "Tete a Net Zahlungsmethoden synchronisieren Auf Stripe ansehen Löschen Kontakt …" at bounding box center [289, 28] width 453 height 9
click at [37, 23] on span "Start" at bounding box center [28, 24] width 33 height 8
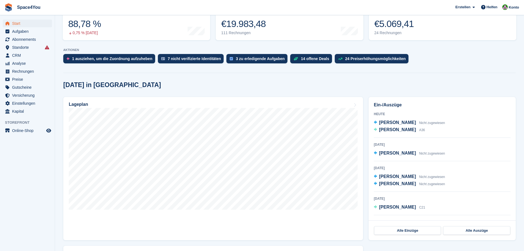
scroll to position [83, 0]
click at [35, 42] on span "Abonnements" at bounding box center [28, 40] width 33 height 8
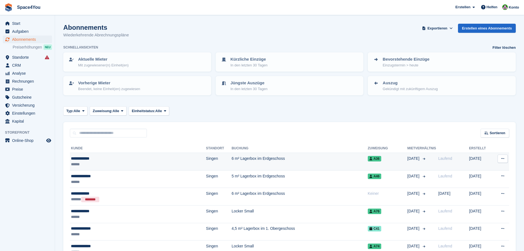
click at [100, 156] on div "**********" at bounding box center [118, 159] width 95 height 6
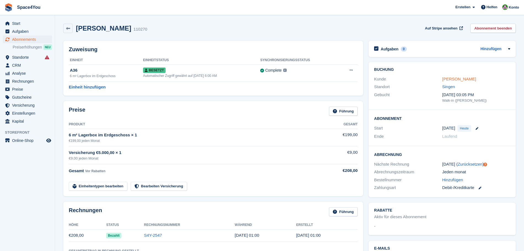
click at [452, 81] on link "[PERSON_NAME]" at bounding box center [460, 79] width 34 height 5
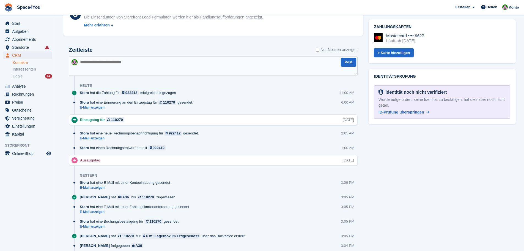
scroll to position [303, 0]
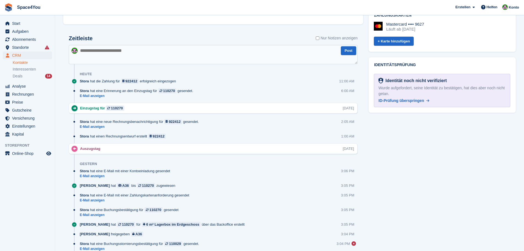
drag, startPoint x: 408, startPoint y: 81, endPoint x: 273, endPoint y: 35, distance: 142.8
click at [408, 98] on span "ID-Prüfung überspringen" at bounding box center [402, 100] width 46 height 4
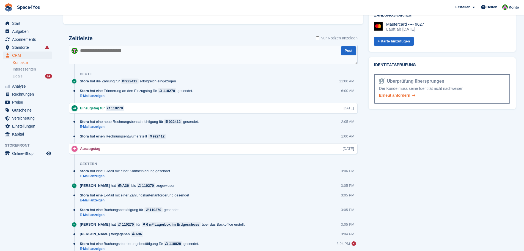
click at [393, 93] on span "Erneut anfordern" at bounding box center [394, 95] width 31 height 4
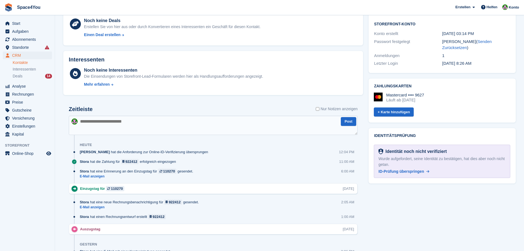
scroll to position [236, 0]
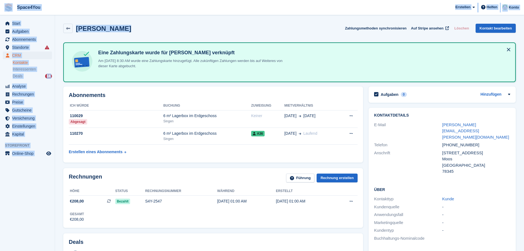
drag, startPoint x: 132, startPoint y: 27, endPoint x: 5, endPoint y: 6, distance: 128.8
click at [170, 30] on div "Simone Anhorn Zahlungsmethoden synchronisieren Auf Stripe ansehen Löschen Konta…" at bounding box center [289, 28] width 453 height 9
drag, startPoint x: 170, startPoint y: 30, endPoint x: 0, endPoint y: 1, distance: 172.5
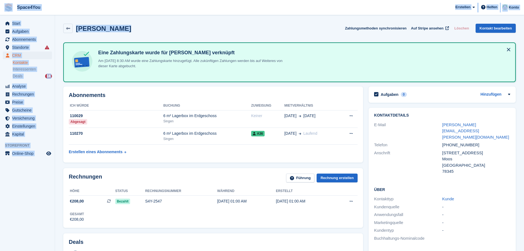
click at [180, 38] on div "Simone Anhorn Zahlungsmethoden synchronisieren Auf Stripe ansehen Löschen Konta…" at bounding box center [290, 29] width 458 height 17
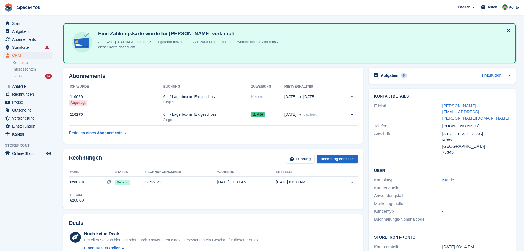
scroll to position [28, 0]
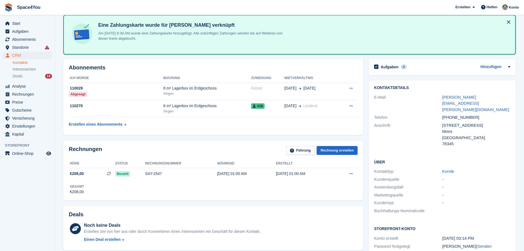
click at [48, 186] on aside "Start Aufgaben Abonnements Abonnements Abonnements Preiserhöhungen NEU Preiserh…" at bounding box center [27, 126] width 55 height 223
click at [10, 201] on aside "Start Aufgaben Abonnements Abonnements Abonnements Preiserhöhungen NEU Preiserh…" at bounding box center [27, 126] width 55 height 223
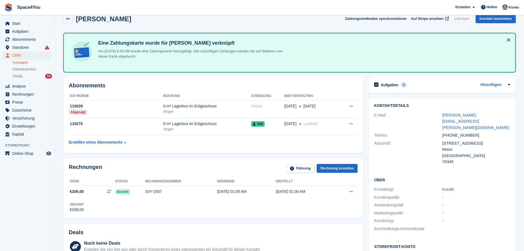
scroll to position [0, 0]
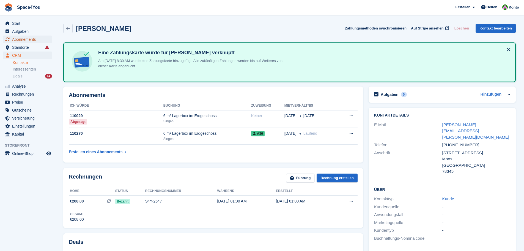
click at [26, 42] on span "Abonnements" at bounding box center [28, 40] width 33 height 8
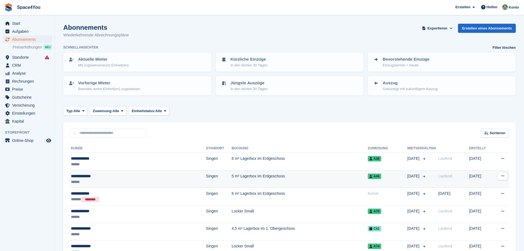
scroll to position [28, 0]
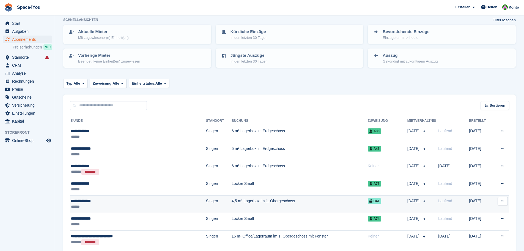
click at [85, 202] on div "**********" at bounding box center [118, 201] width 95 height 6
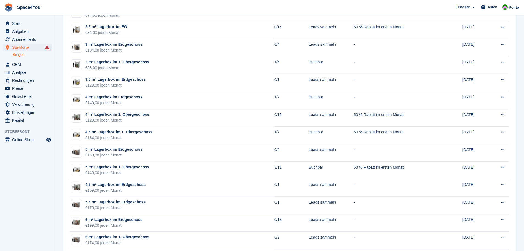
scroll to position [193, 0]
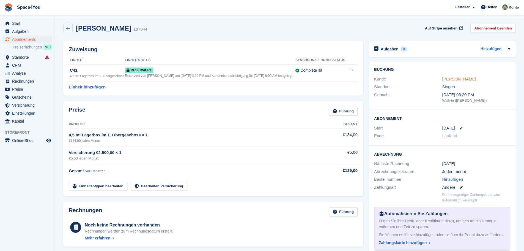
click at [450, 79] on link "[PERSON_NAME]" at bounding box center [460, 79] width 34 height 5
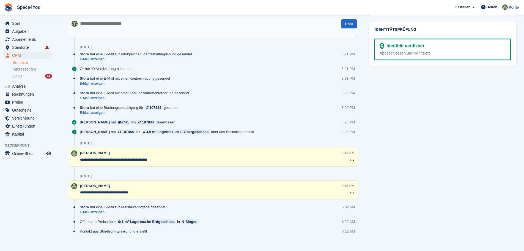
scroll to position [261, 0]
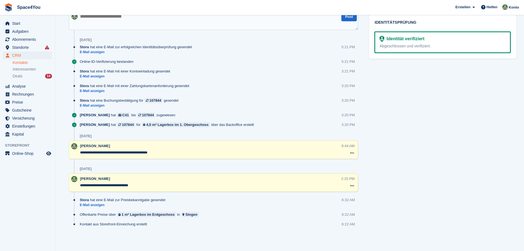
click at [21, 72] on ul "Kontakte Interessenten Deals 14" at bounding box center [34, 69] width 42 height 20
click at [21, 83] on span "Analyse" at bounding box center [28, 86] width 33 height 8
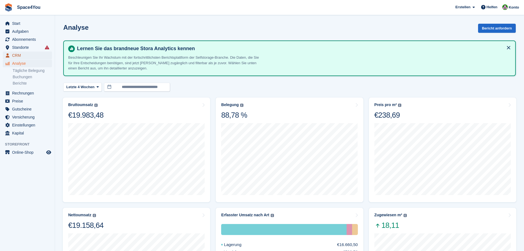
click at [22, 52] on span "CRM" at bounding box center [28, 55] width 33 height 8
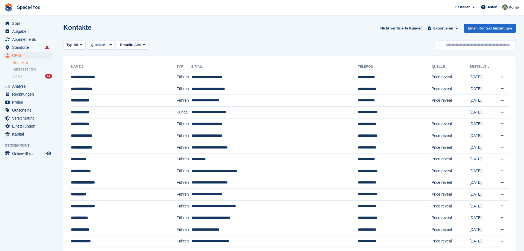
click at [21, 75] on span "Deals" at bounding box center [18, 75] width 10 height 5
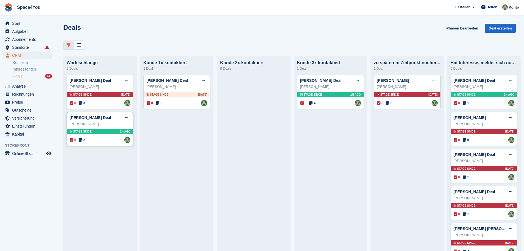
click at [101, 128] on div "Benjamin SCHILL Deal Deal bearbeiten Als gewonnen markieren Als verloren markie…" at bounding box center [100, 129] width 67 height 34
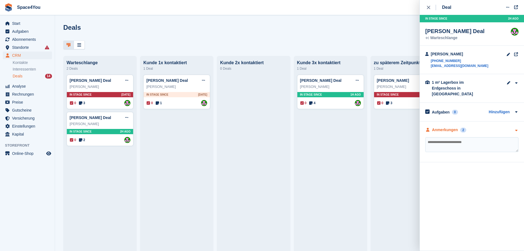
click at [492, 127] on div "Anmerkungen 2" at bounding box center [472, 130] width 93 height 6
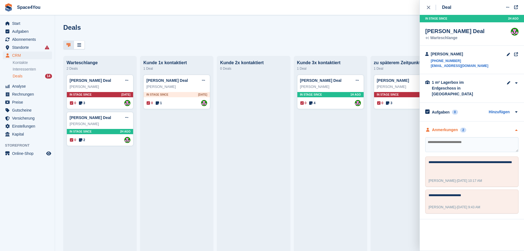
click at [492, 127] on div "Anmerkungen 2" at bounding box center [472, 130] width 93 height 6
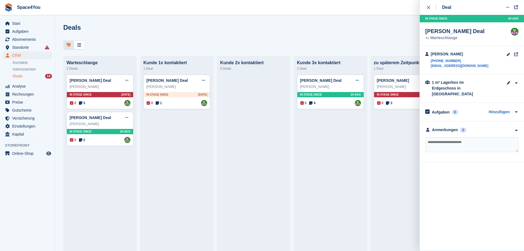
click at [381, 29] on div "Deals Phasen bearbeiten Deal erstellen" at bounding box center [289, 32] width 453 height 16
click at [430, 6] on icon "close" at bounding box center [428, 7] width 3 height 3
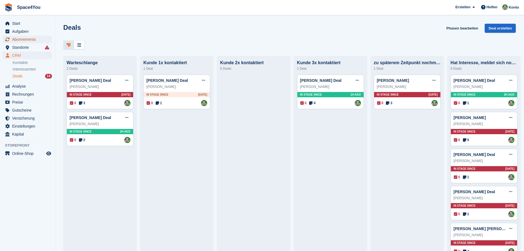
click at [28, 41] on span "Abonnements" at bounding box center [28, 40] width 33 height 8
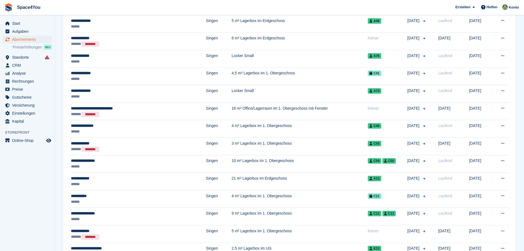
scroll to position [165, 0]
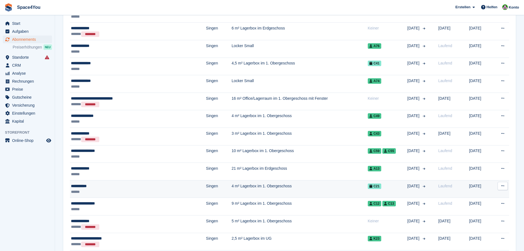
click at [98, 187] on div "**********" at bounding box center [118, 186] width 95 height 6
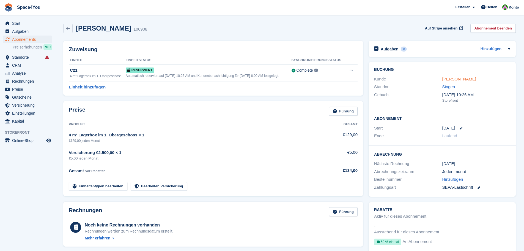
click at [455, 80] on link "[PERSON_NAME]" at bounding box center [460, 79] width 34 height 5
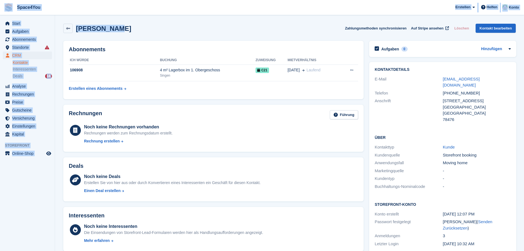
drag, startPoint x: 122, startPoint y: 31, endPoint x: 5, endPoint y: 9, distance: 119.1
click at [5, 9] on div "Space4You [GEOGRAPHIC_DATA] Abonnement Rechnung Kontakt Deal [GEOGRAPHIC_DATA] …" at bounding box center [262, 237] width 524 height 474
click at [129, 26] on div "Jule Bemetz Zahlungsmethoden synchronisieren Auf Stripe ansehen Löschen Kontakt…" at bounding box center [289, 28] width 453 height 9
